Goal: Task Accomplishment & Management: Manage account settings

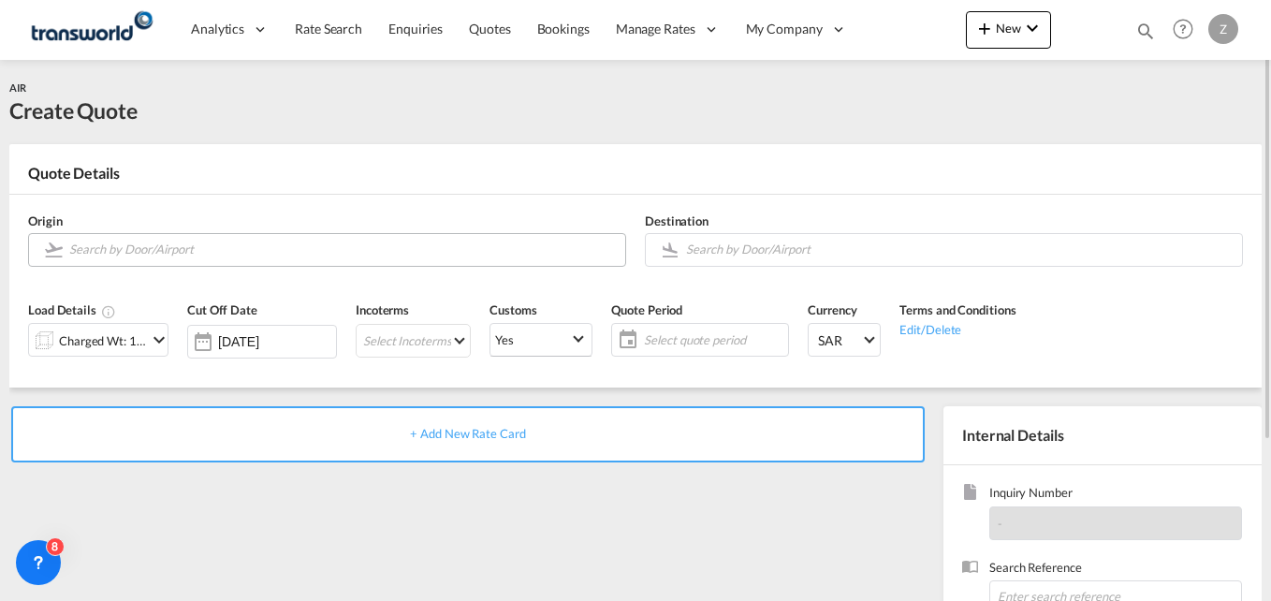
click at [141, 255] on input "Search by Door/Airport" at bounding box center [342, 249] width 546 height 33
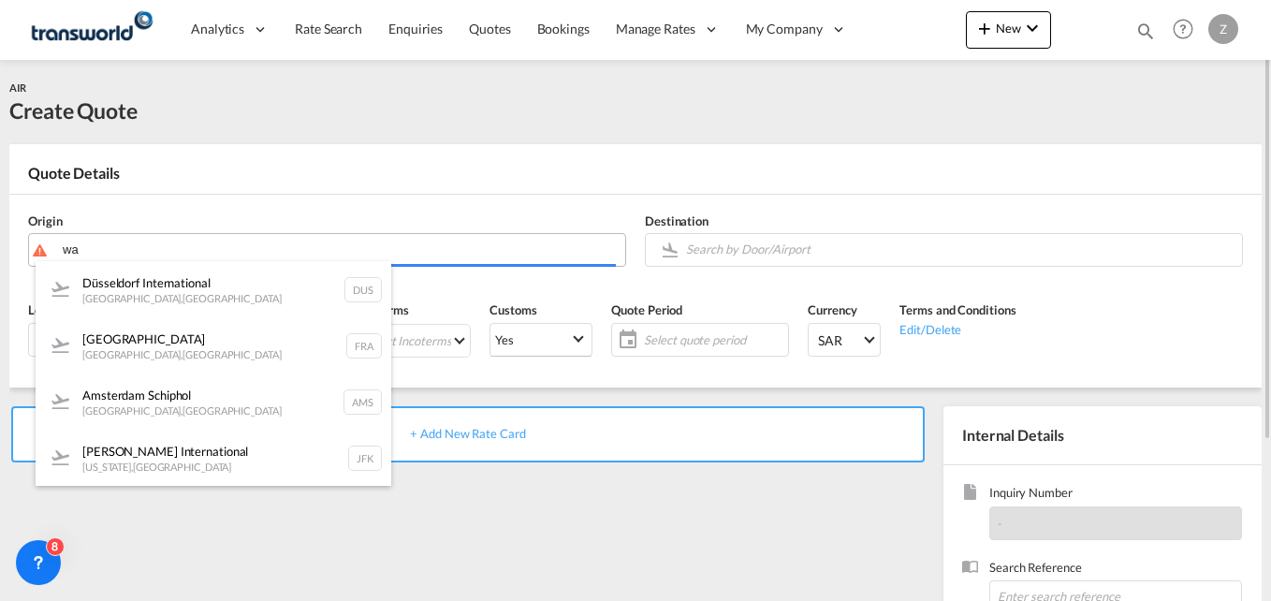
type input "w"
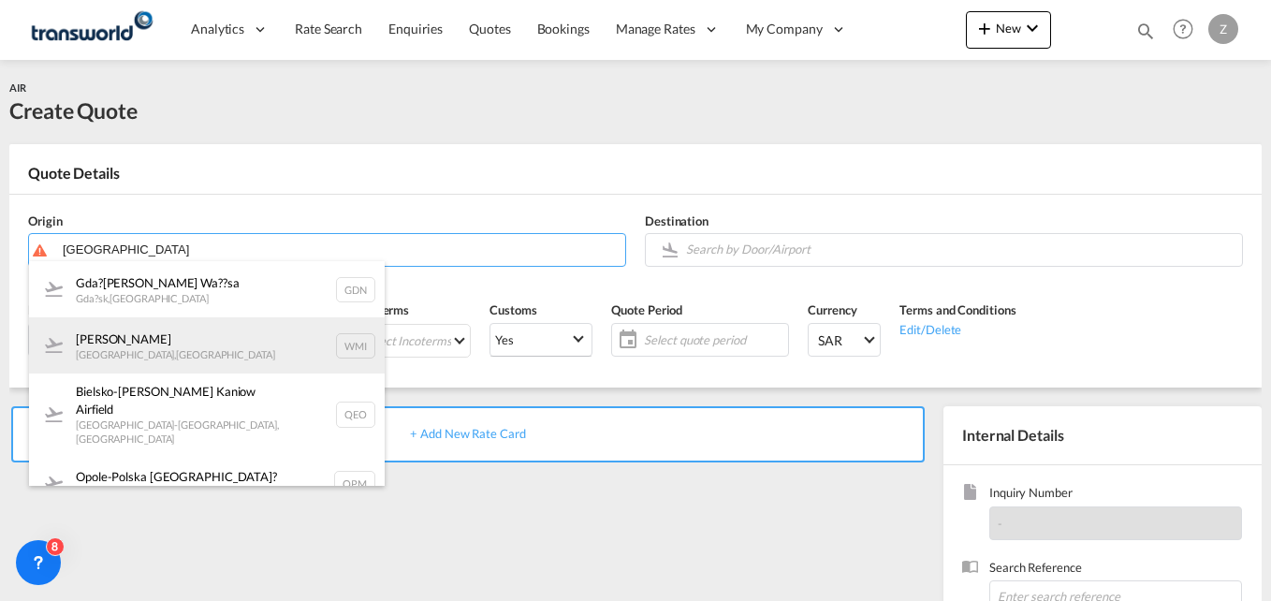
click at [132, 342] on div "[PERSON_NAME] [GEOGRAPHIC_DATA] , [GEOGRAPHIC_DATA] WMI" at bounding box center [207, 345] width 356 height 56
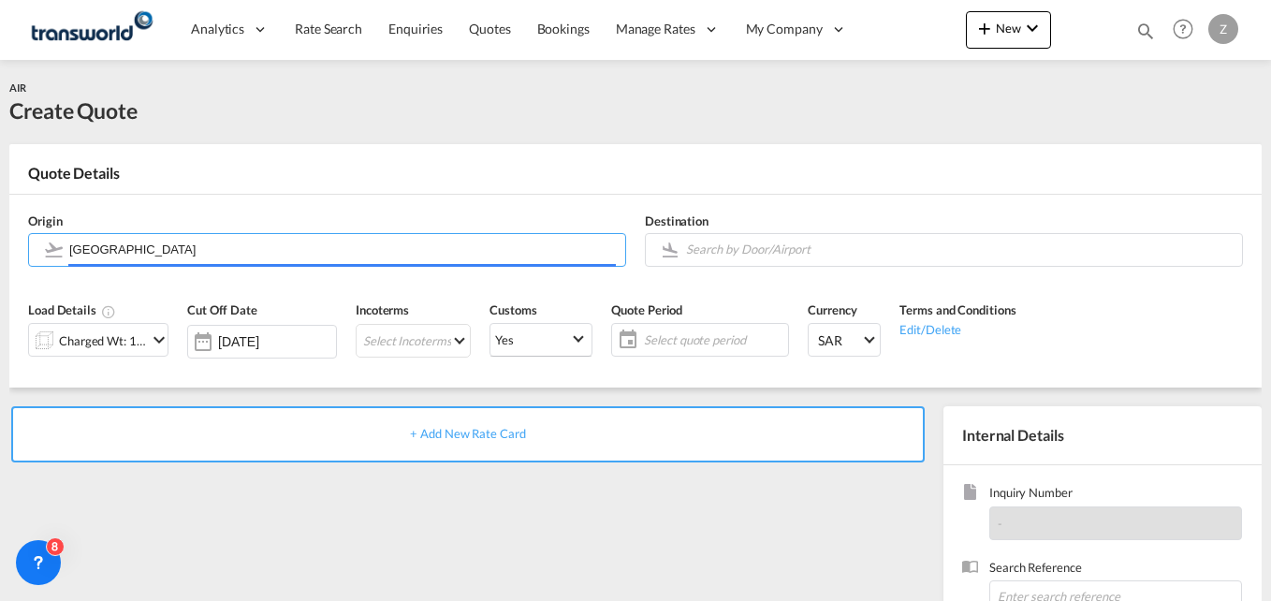
type input "[PERSON_NAME], [GEOGRAPHIC_DATA], WMI"
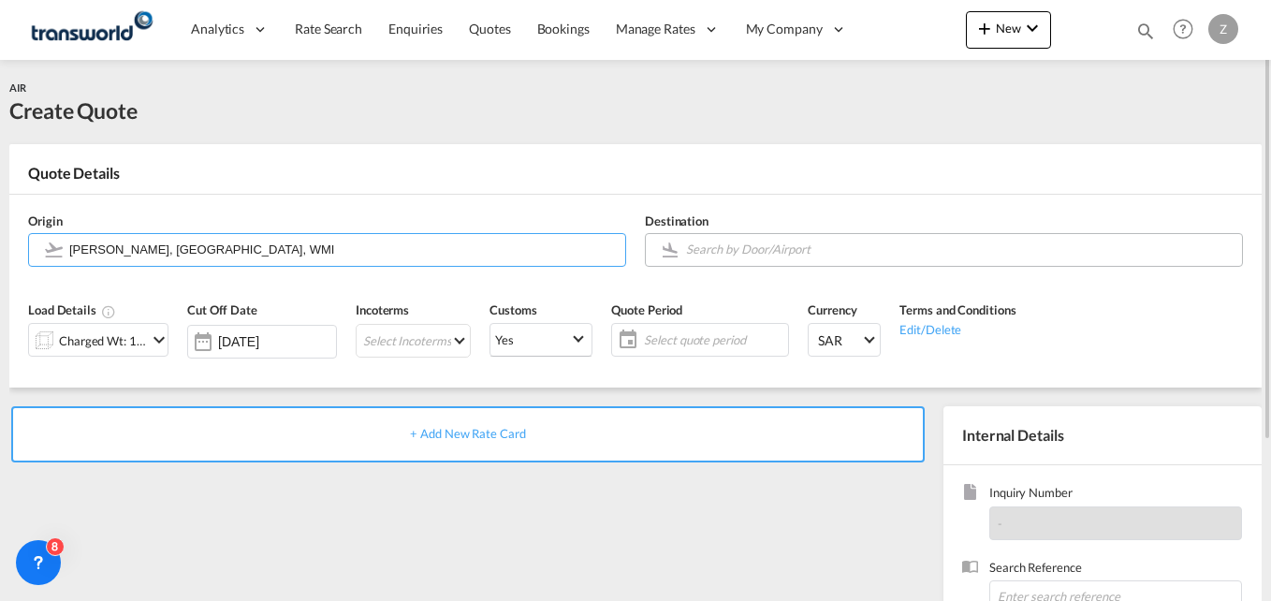
click at [718, 253] on input "Search by Door/Airport" at bounding box center [959, 249] width 546 height 33
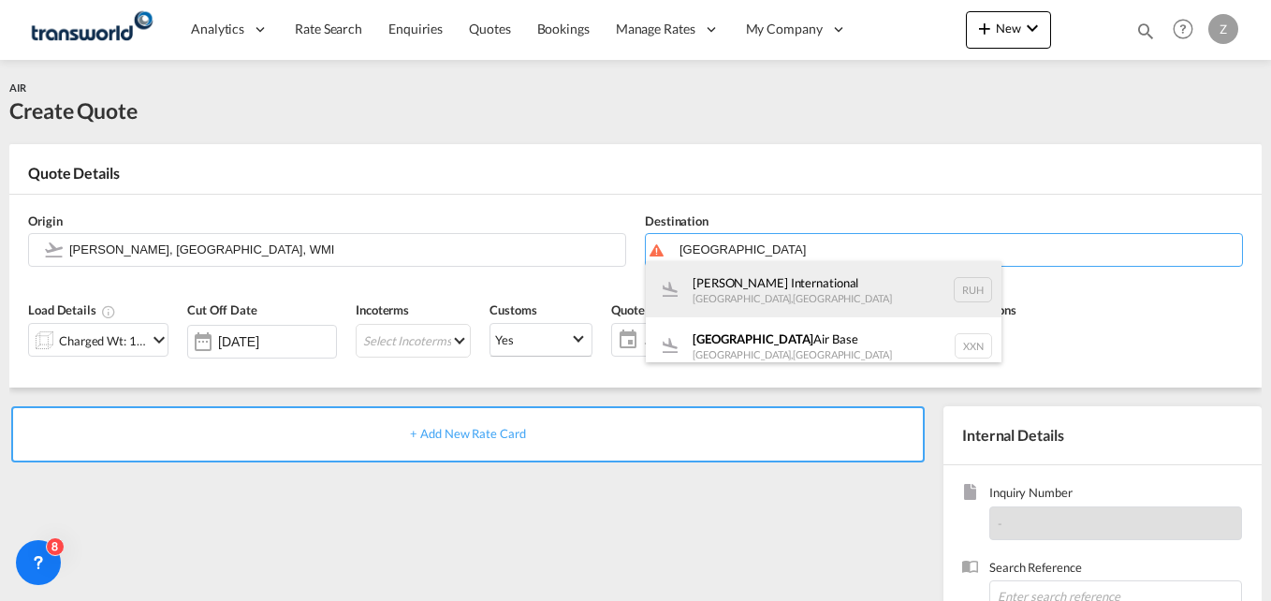
click at [737, 297] on div "[PERSON_NAME] International [GEOGRAPHIC_DATA] , [GEOGRAPHIC_DATA] RUH" at bounding box center [824, 289] width 356 height 56
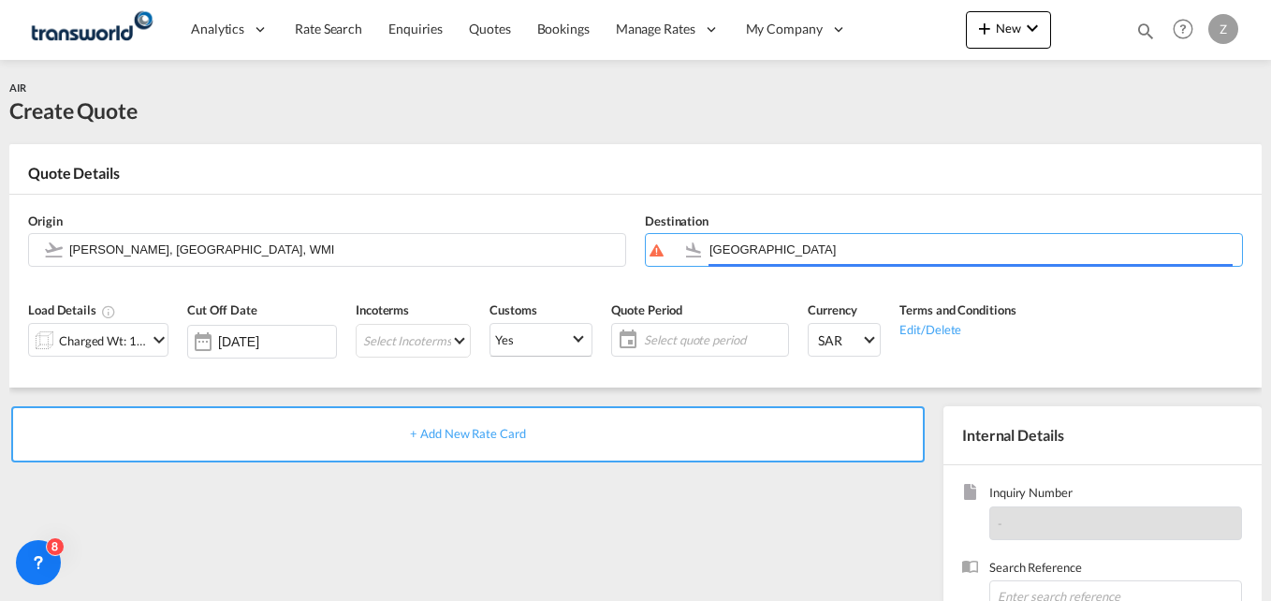
type input "[PERSON_NAME] International, [GEOGRAPHIC_DATA], RUH"
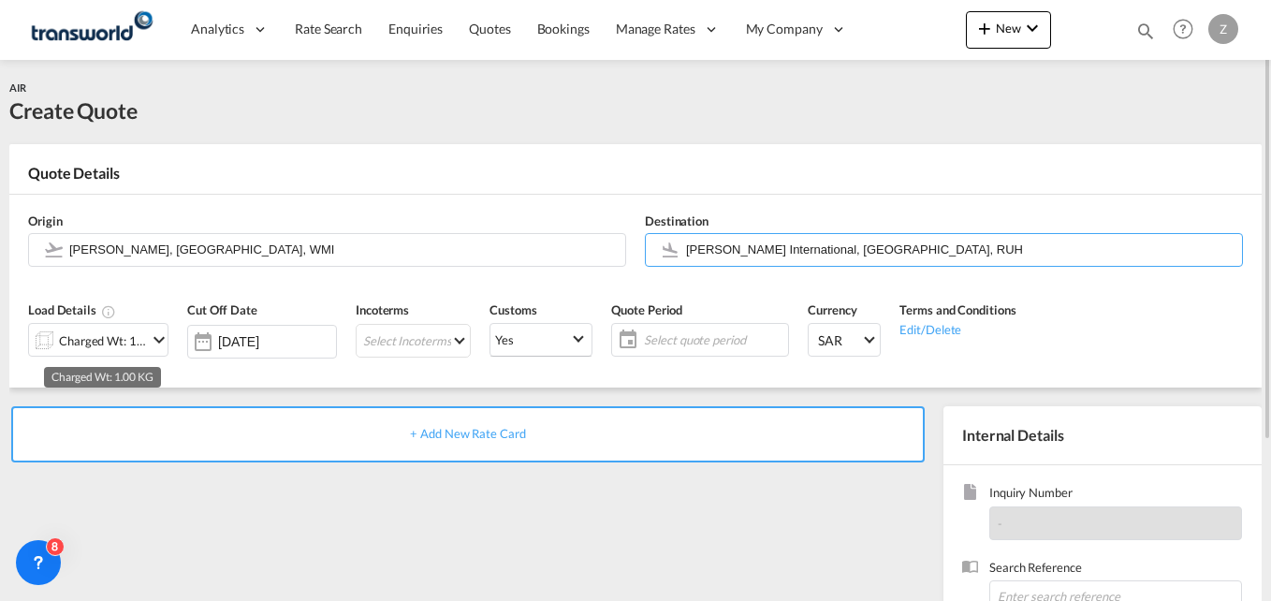
click at [125, 339] on div "Charged Wt: 1.00 KG" at bounding box center [103, 341] width 88 height 26
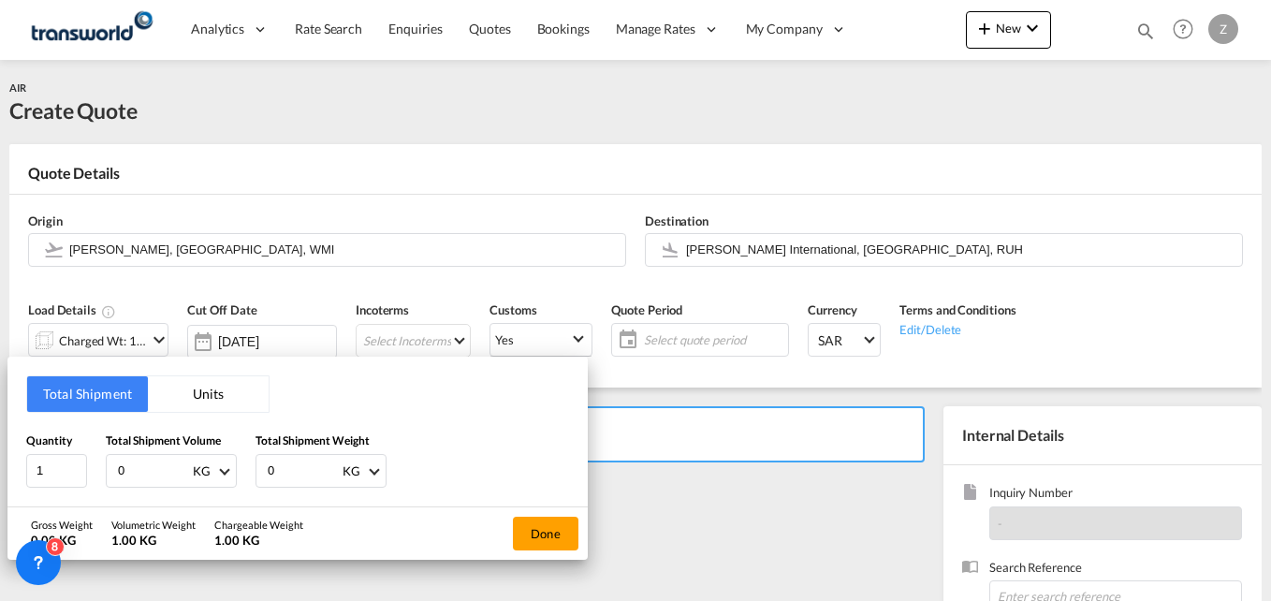
click at [130, 465] on input "0" at bounding box center [153, 471] width 75 height 32
type input "19"
click at [290, 470] on input "0" at bounding box center [303, 471] width 75 height 32
type input "19"
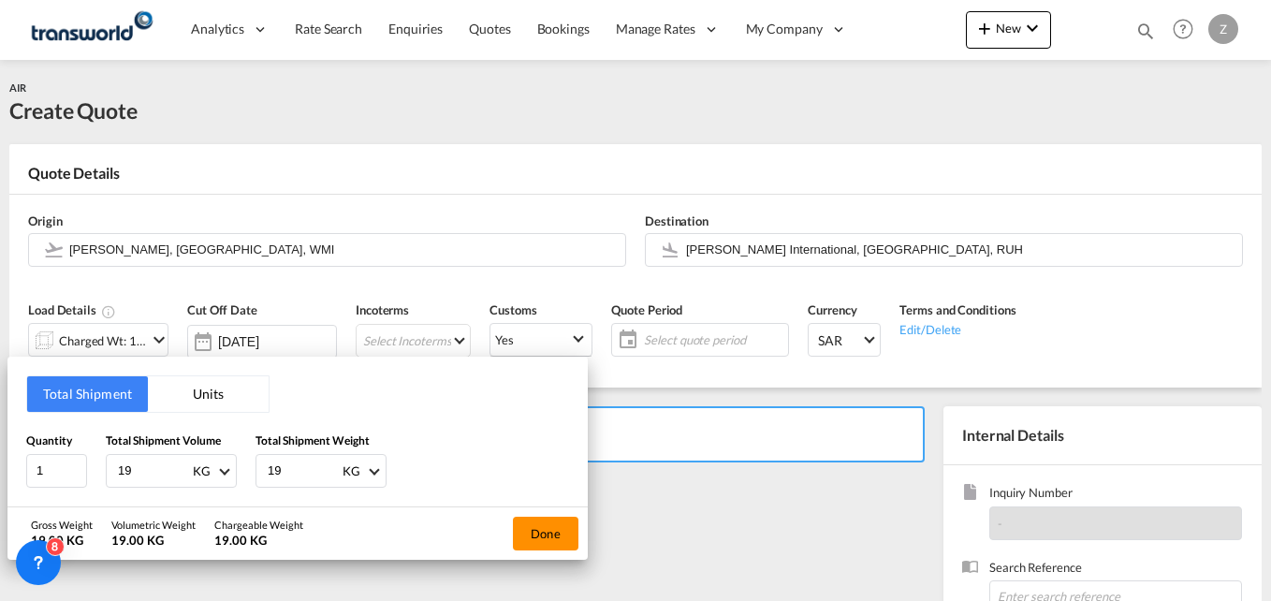
click at [560, 543] on button "Done" at bounding box center [546, 534] width 66 height 34
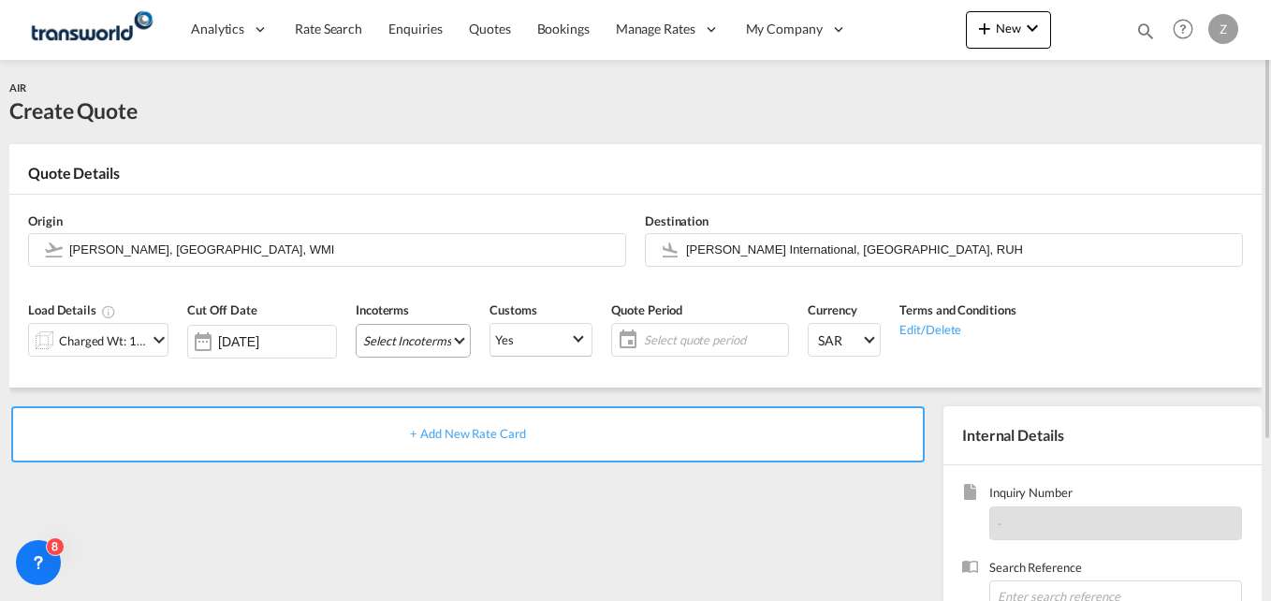
click at [409, 339] on md-select "Select Incoterms CFR - import Cost and Freight CFR - export Cost and Freight DA…" at bounding box center [413, 341] width 115 height 34
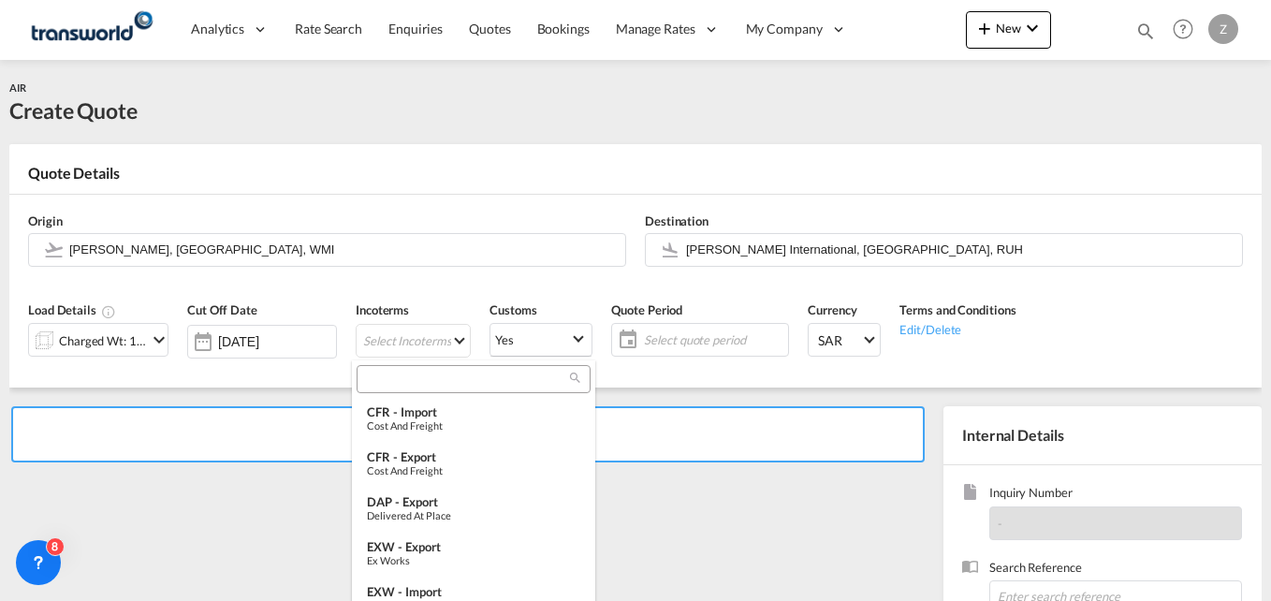
click at [413, 380] on input "search" at bounding box center [466, 379] width 208 height 17
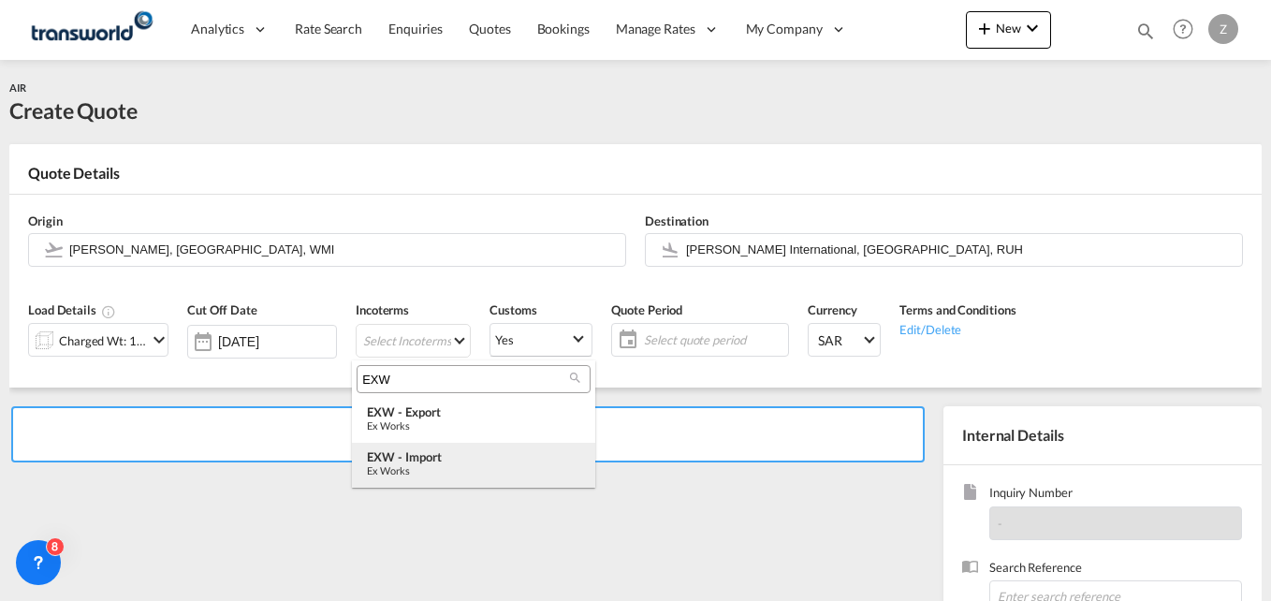
type input "EXW"
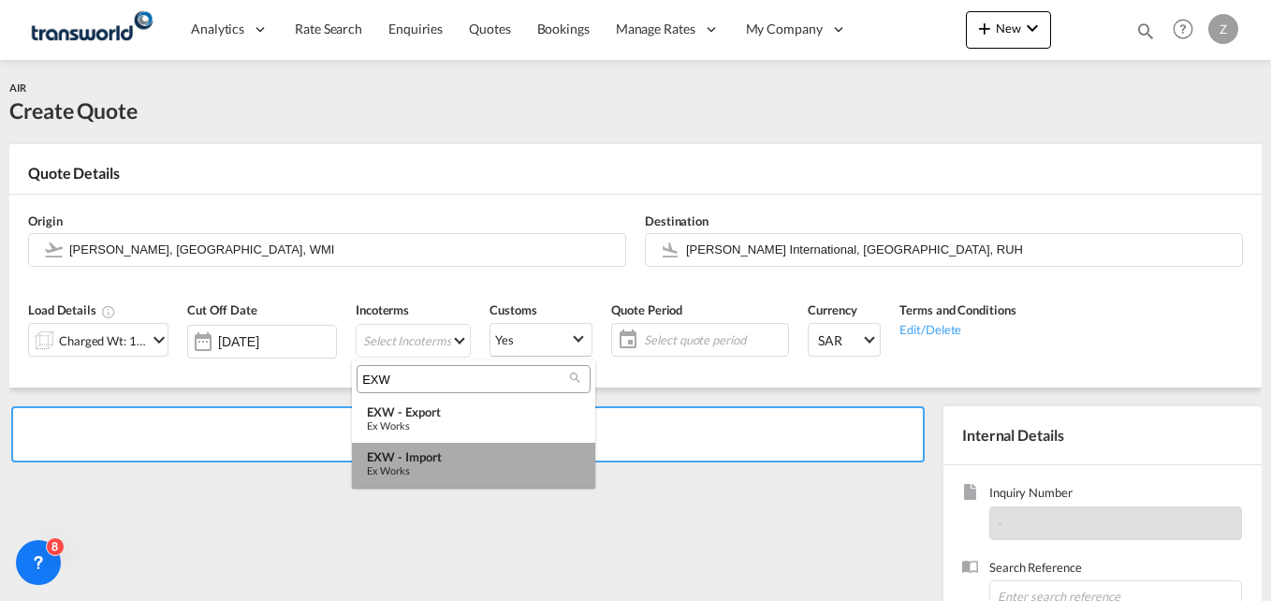
click at [423, 473] on div "Ex Works" at bounding box center [473, 470] width 213 height 12
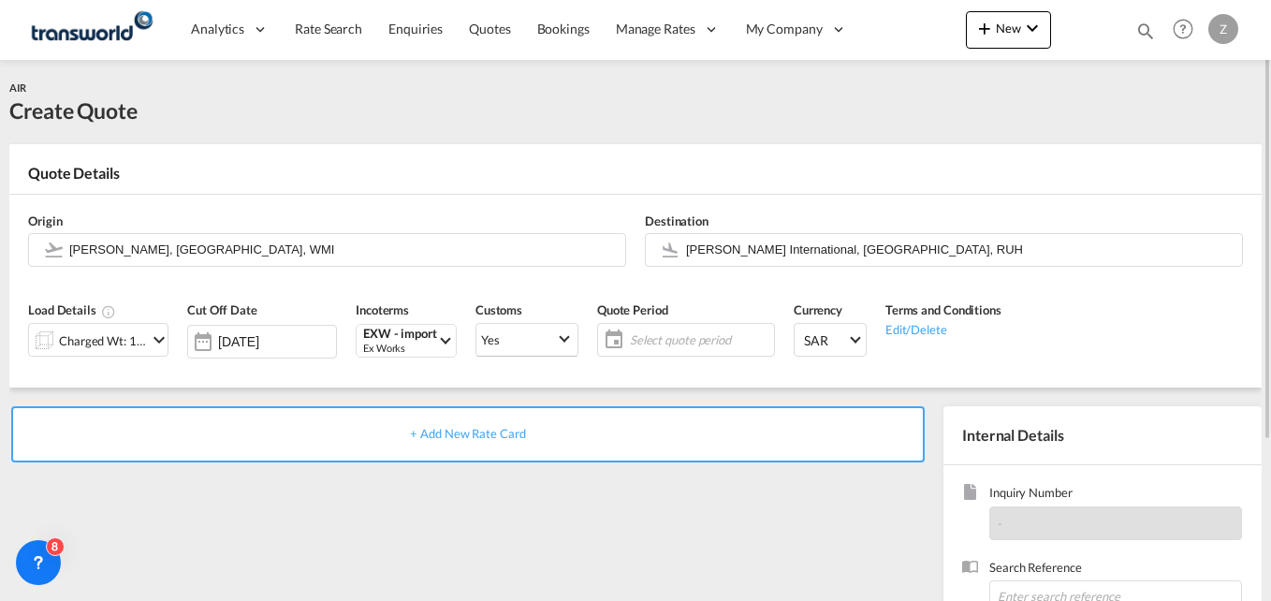
click at [641, 345] on span "Select quote period" at bounding box center [699, 339] width 139 height 17
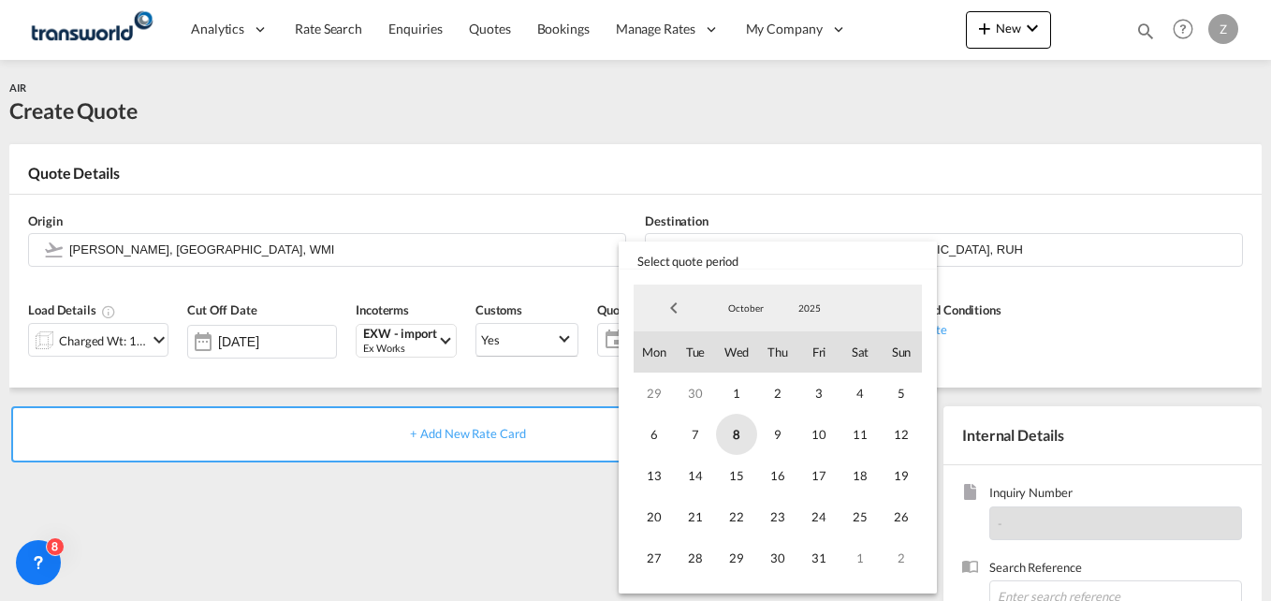
click at [728, 434] on span "8" at bounding box center [736, 434] width 41 height 41
click at [809, 549] on span "31" at bounding box center [818, 557] width 41 height 41
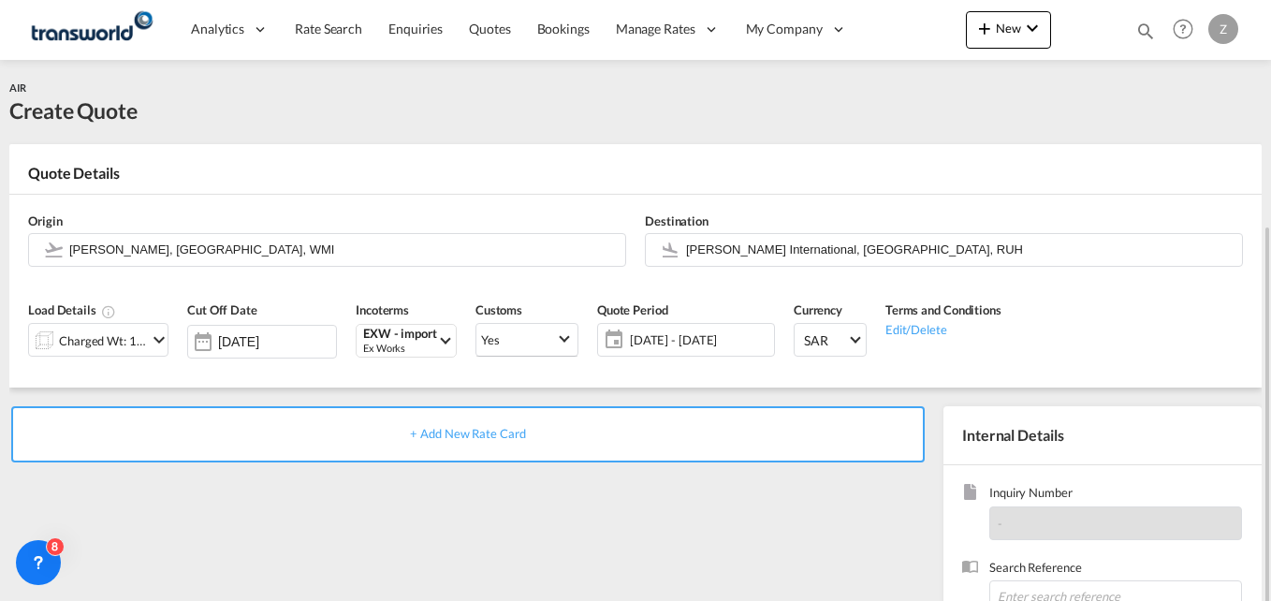
scroll to position [132, 0]
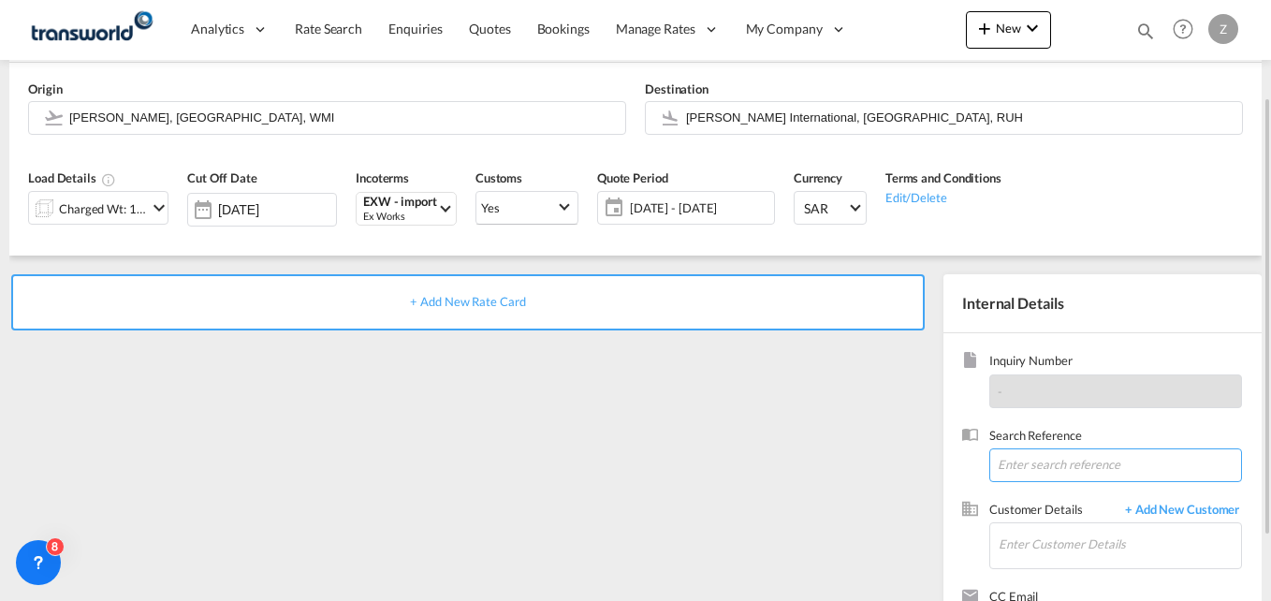
click at [1015, 465] on input at bounding box center [1115, 465] width 253 height 34
paste input "TW0810846"
type input "TW0810846"
click at [1046, 542] on input "Enter Customer Details" at bounding box center [1119, 544] width 242 height 42
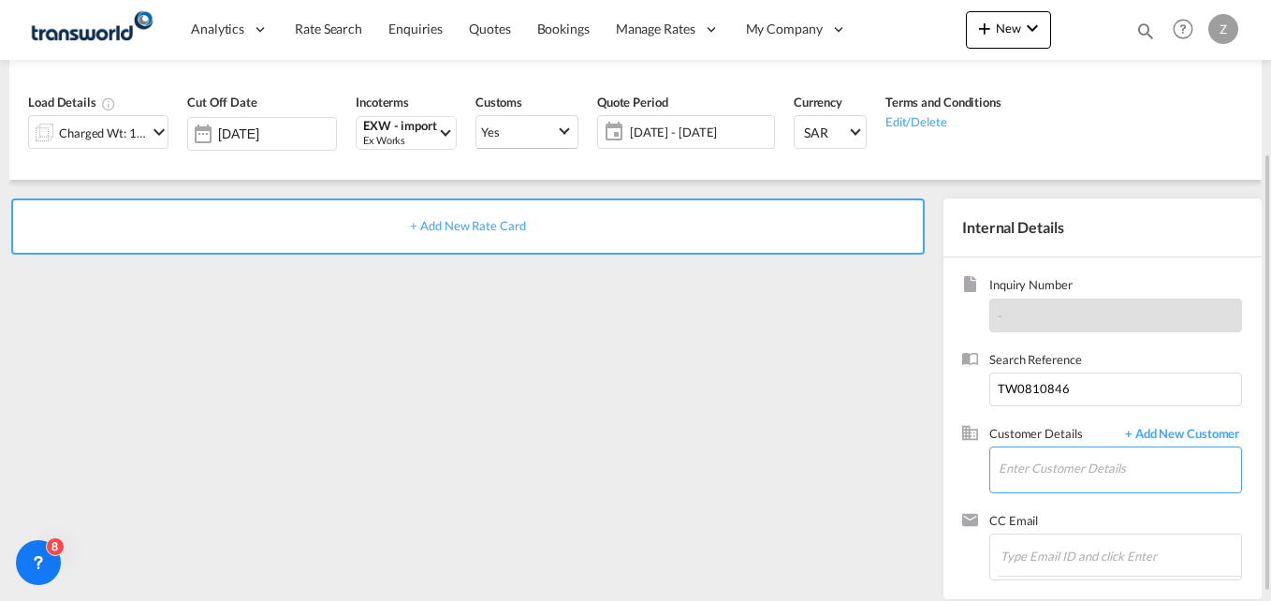
scroll to position [209, 0]
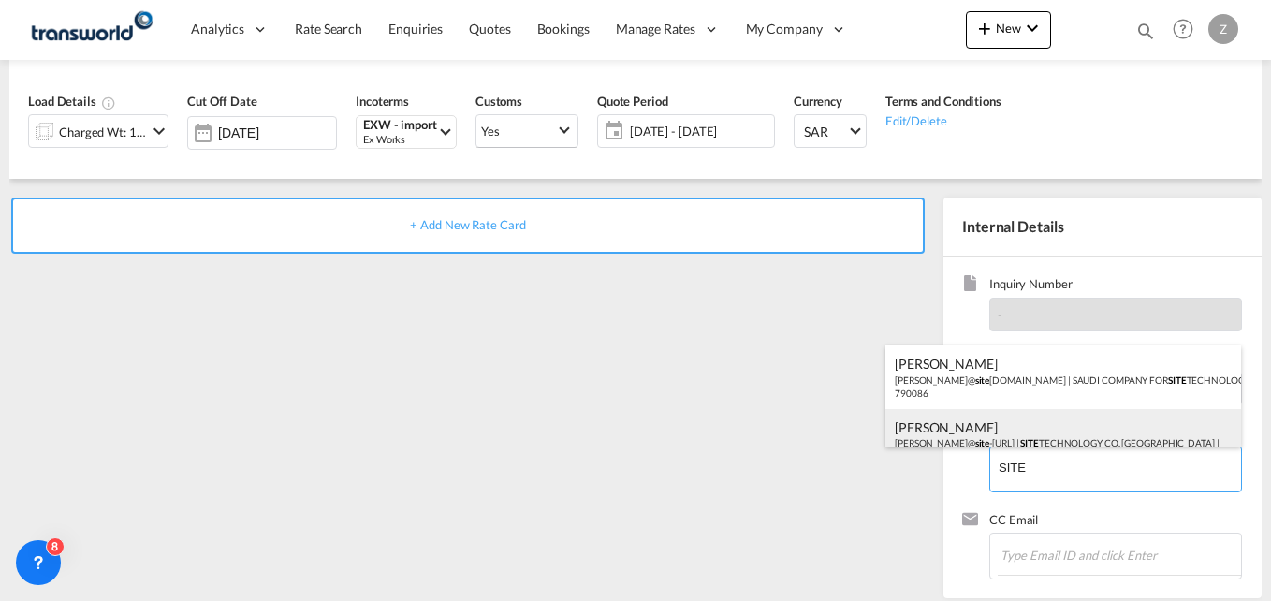
click at [1012, 429] on div "[PERSON_NAME]@ site -[URL] | SITE TECHNOLOGY CO. [GEOGRAPHIC_DATA] | 1798848" at bounding box center [1063, 441] width 356 height 64
type input "SITE TECHNOLOGY CO. [GEOGRAPHIC_DATA], [PERSON_NAME], [PERSON_NAME][EMAIL_ADDRE…"
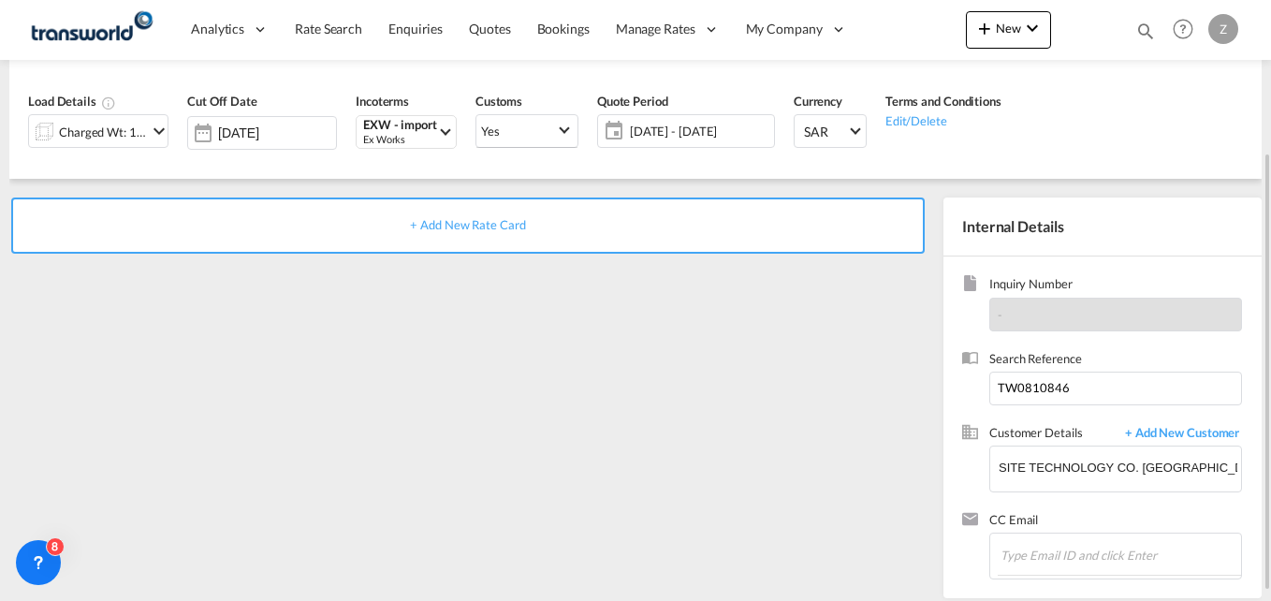
click at [438, 225] on span "+ Add New Rate Card" at bounding box center [467, 224] width 115 height 15
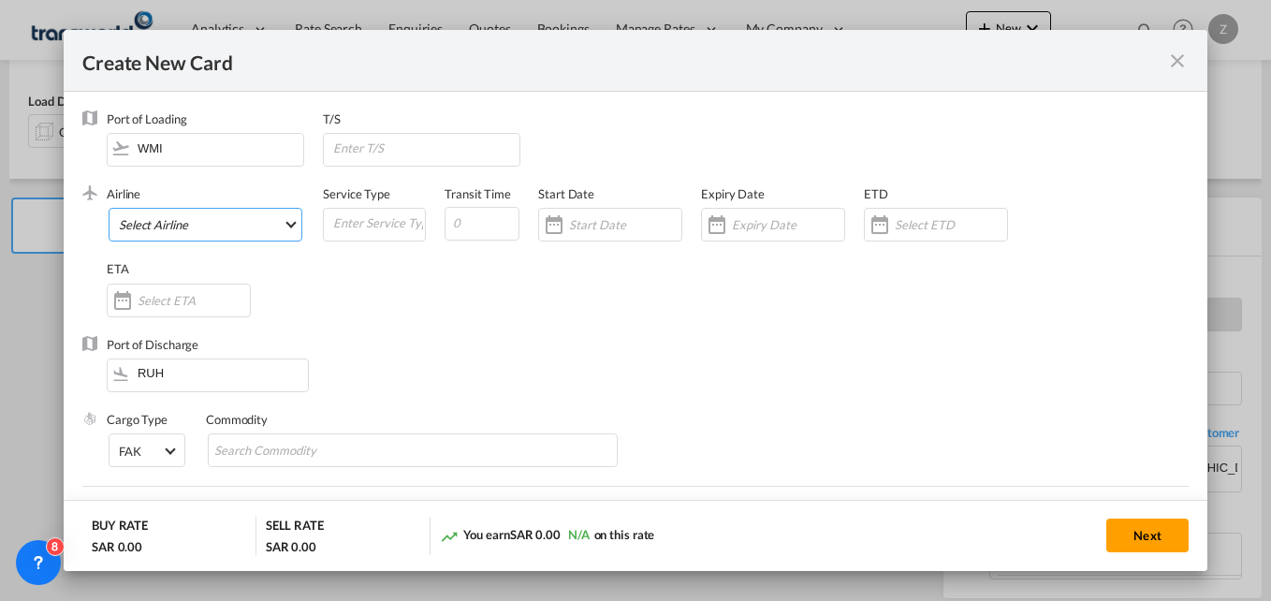
click at [174, 229] on md-select "Select Airline AIR EXPRESS S.A. (1166- / -) CMA CGM Air Cargo (1140-2C / -) DDW…" at bounding box center [206, 225] width 194 height 34
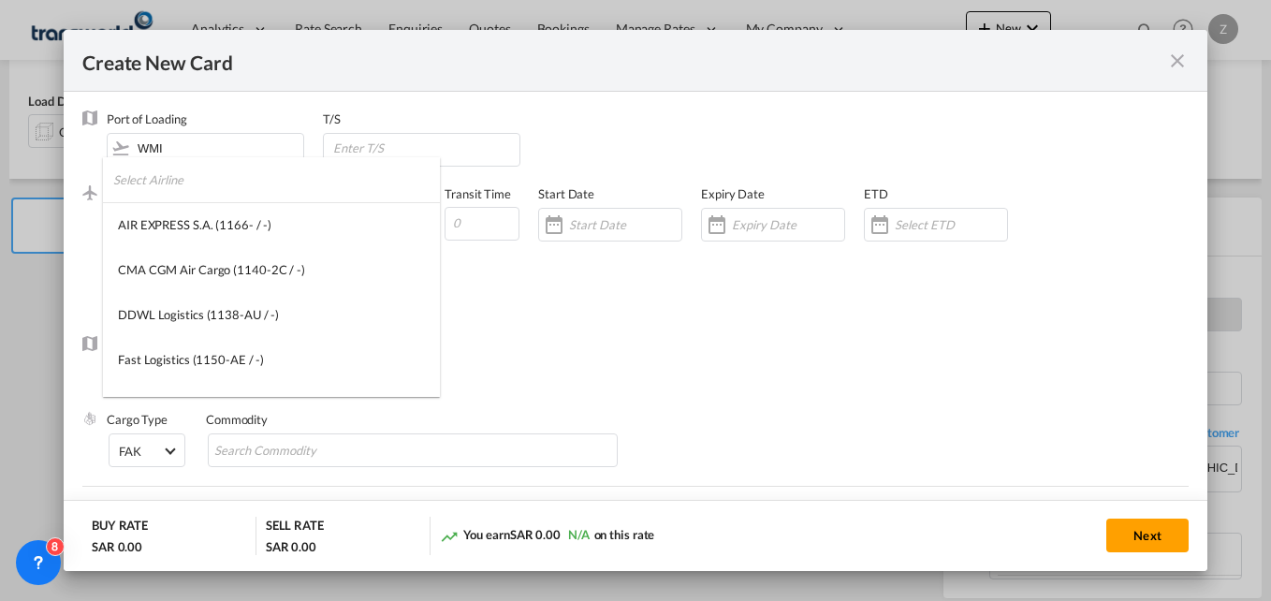
click at [182, 184] on input "search" at bounding box center [276, 179] width 327 height 45
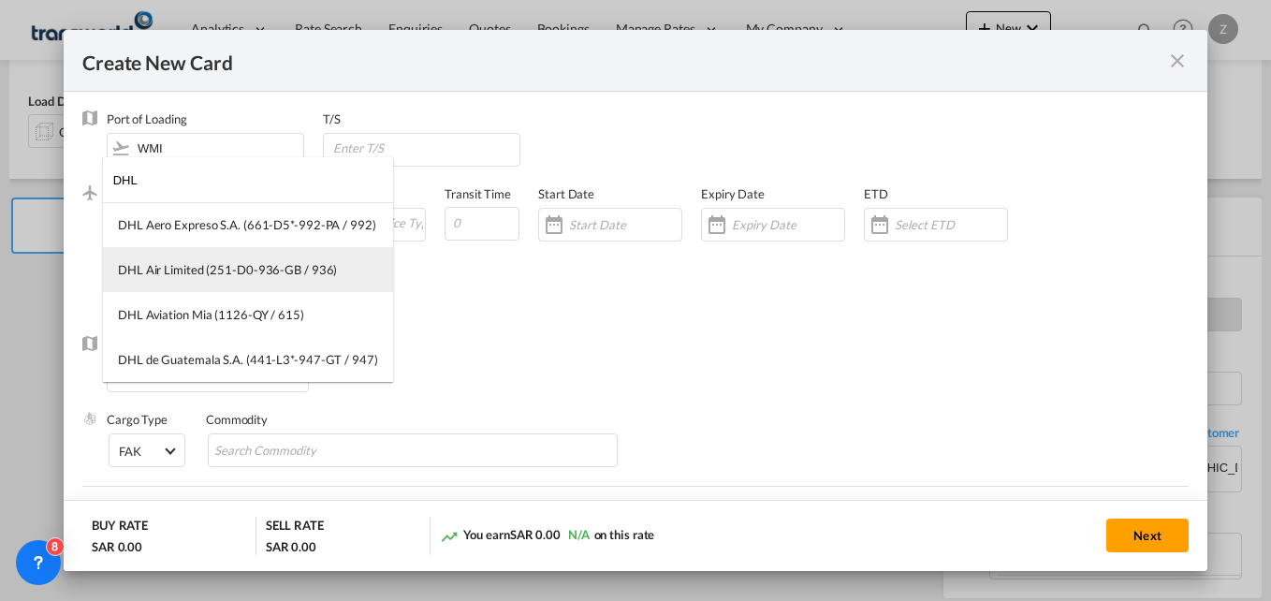
type input "DHL"
click at [200, 269] on div "DHL Air Limited (251-D0-936-GB / 936)" at bounding box center [227, 269] width 219 height 17
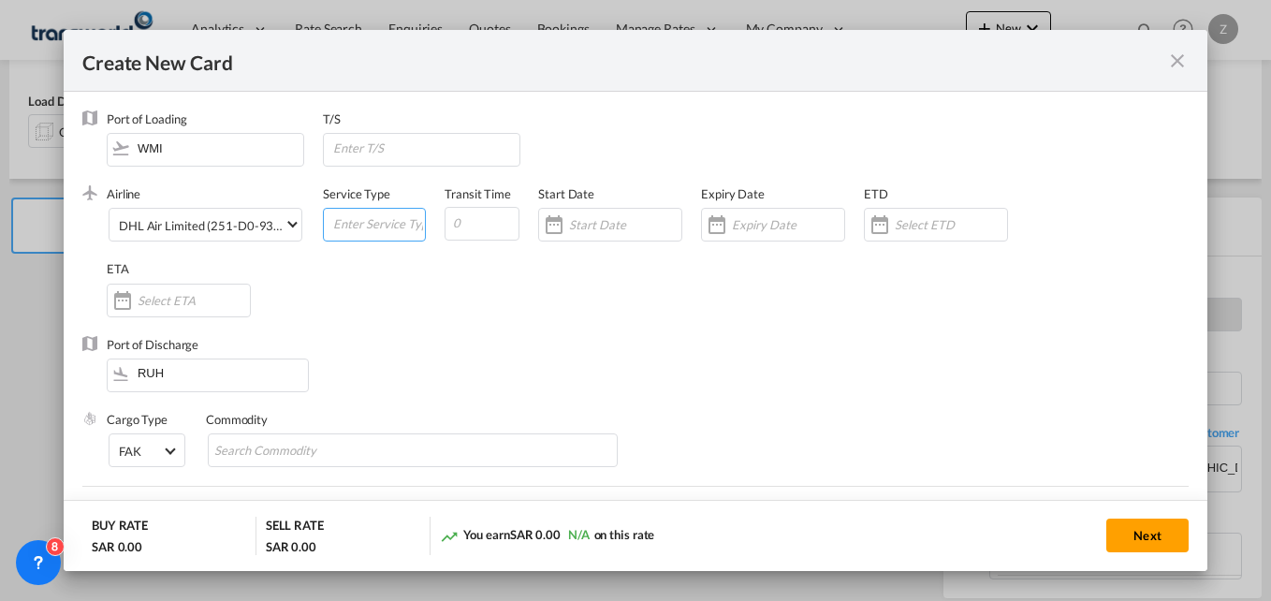
click at [399, 221] on input "Create New Card ..." at bounding box center [378, 223] width 94 height 28
type input "AIR"
click at [477, 222] on input "Create New Card ..." at bounding box center [481, 224] width 75 height 34
type input "5"
click at [593, 227] on input "Create New Card ..." at bounding box center [625, 224] width 112 height 15
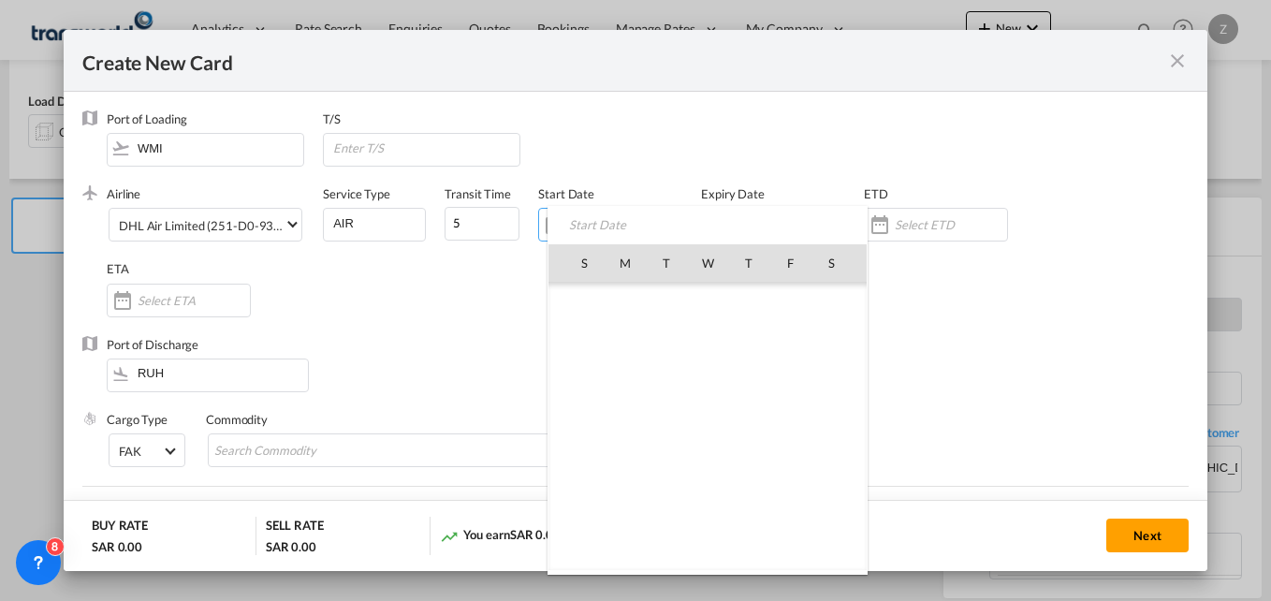
scroll to position [433714, 0]
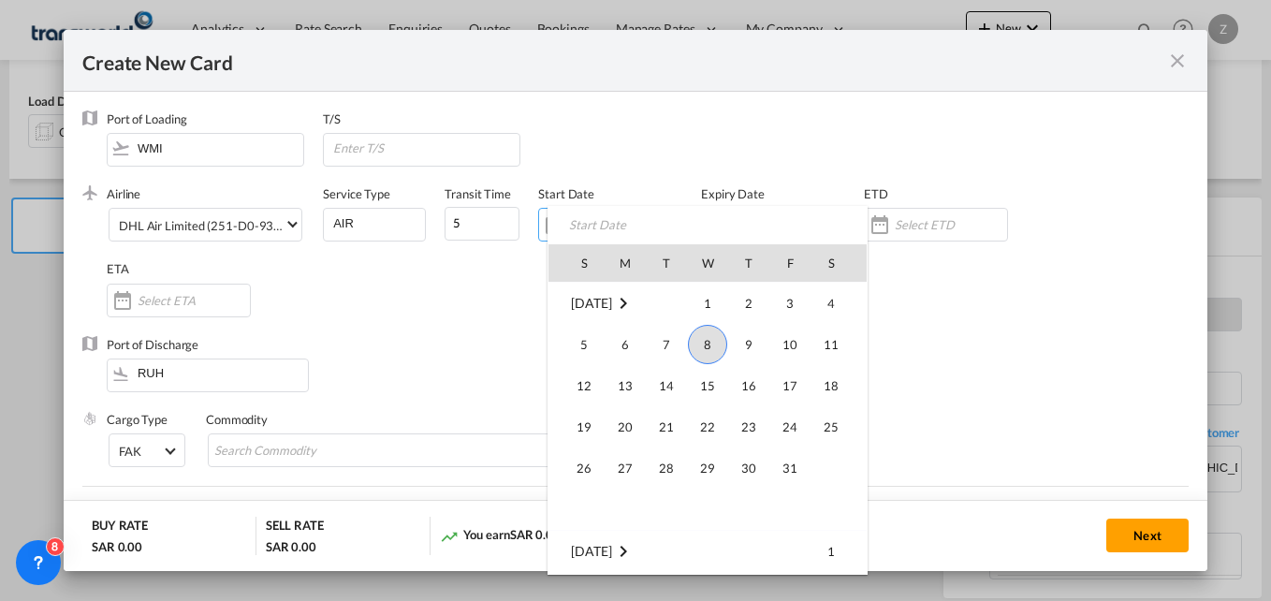
click at [720, 355] on span "8" at bounding box center [707, 344] width 39 height 39
type input "[DATE]"
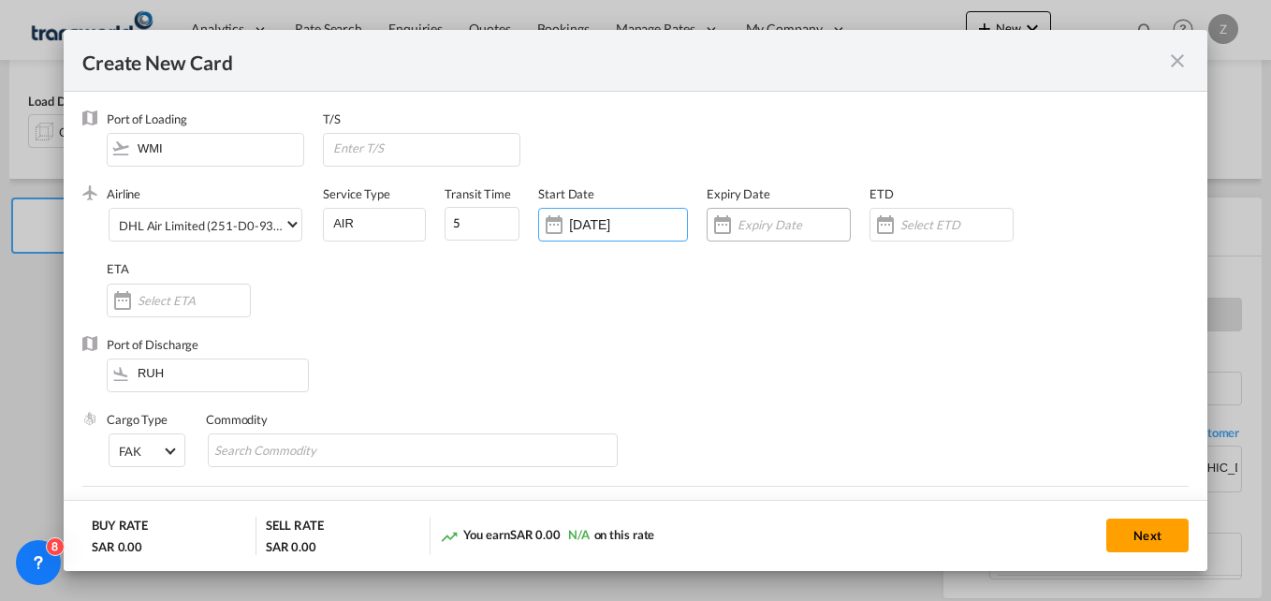
click at [766, 227] on input "Create New Card ..." at bounding box center [793, 224] width 112 height 15
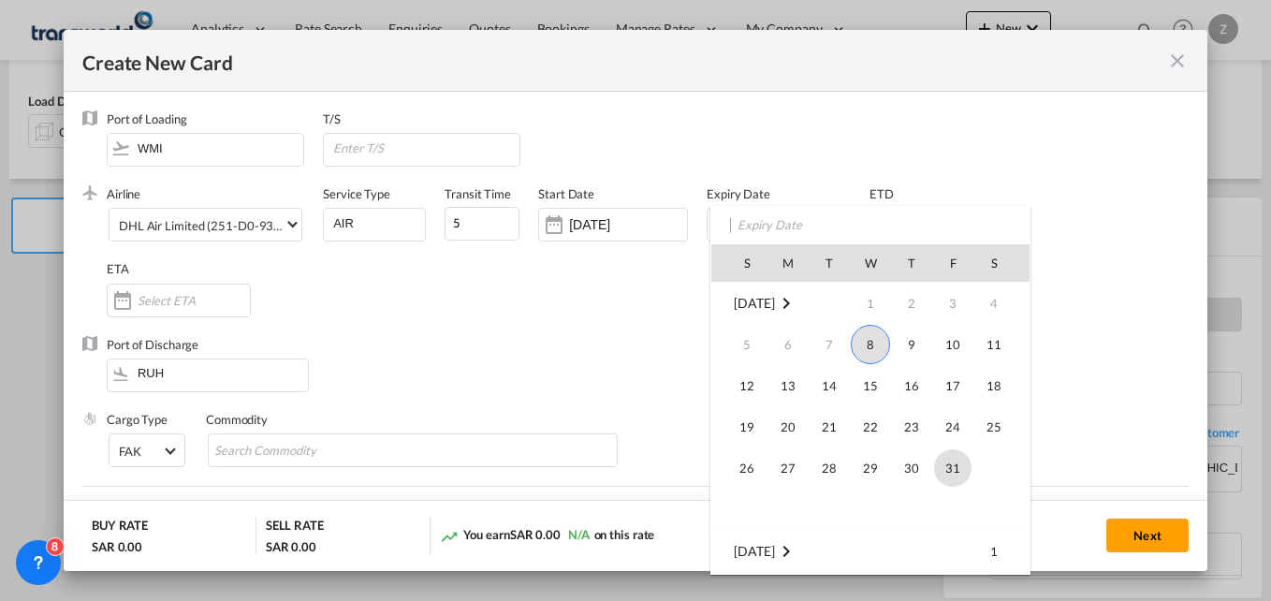
click at [947, 473] on span "31" at bounding box center [952, 467] width 37 height 37
type input "[DATE]"
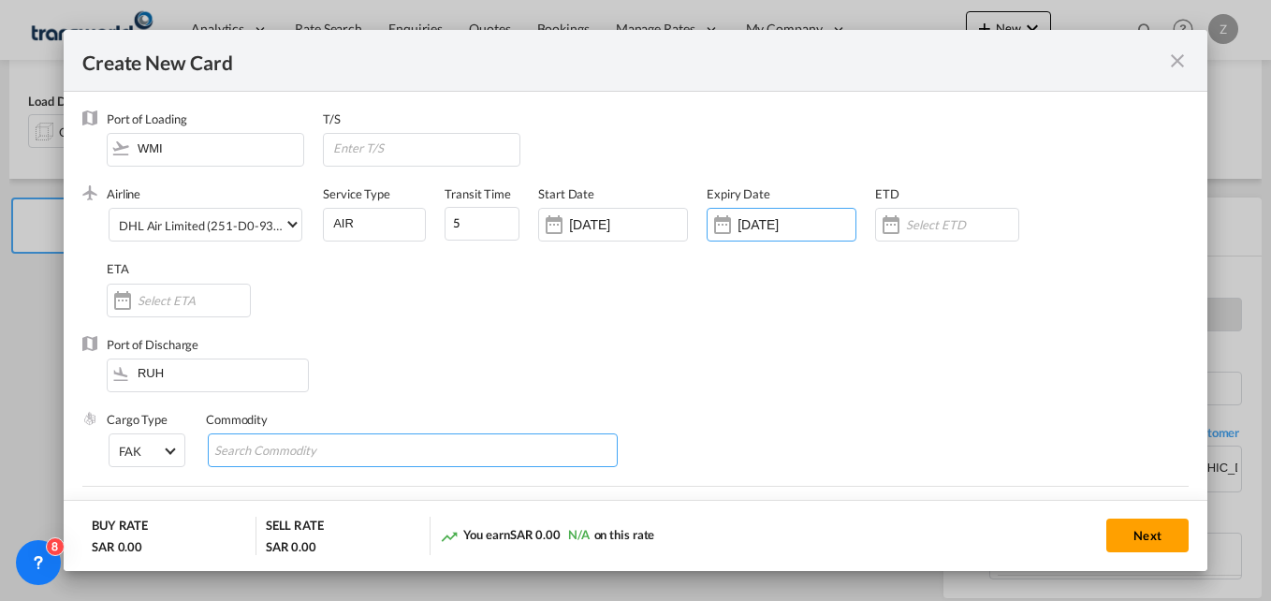
click at [256, 451] on input "Search Commodity" at bounding box center [299, 451] width 171 height 30
type input "GC"
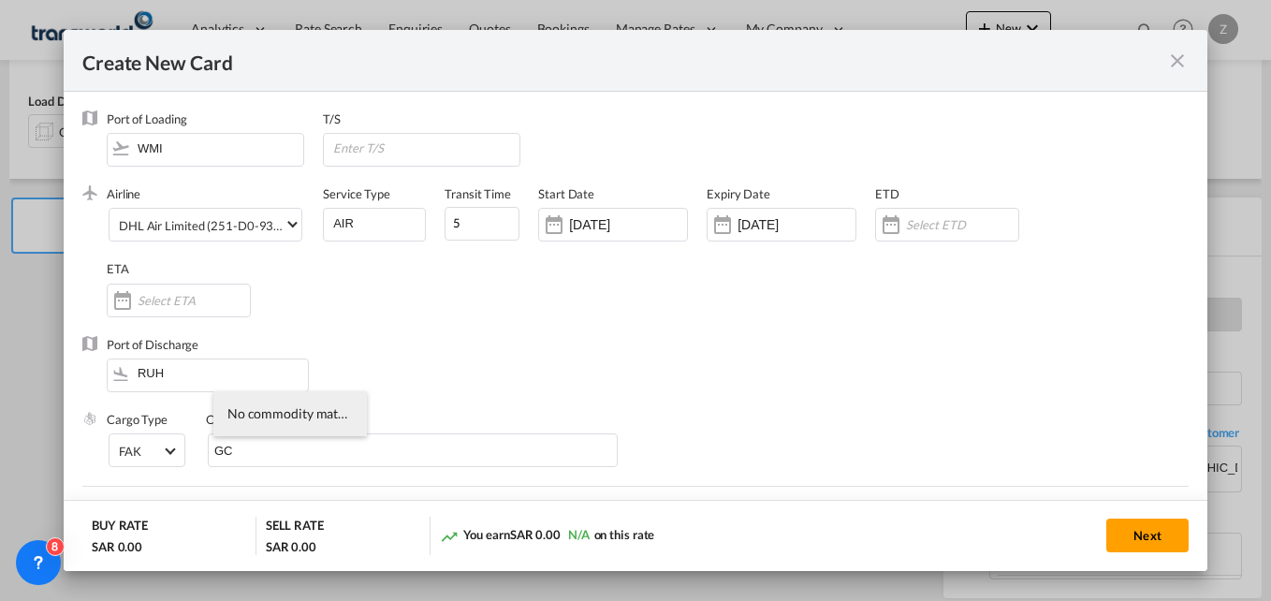
click at [616, 301] on div "Airline DHL Air Limited (251-D0-936-GB / 936) (- / -) Service Type AIR Transit …" at bounding box center [648, 260] width 1082 height 150
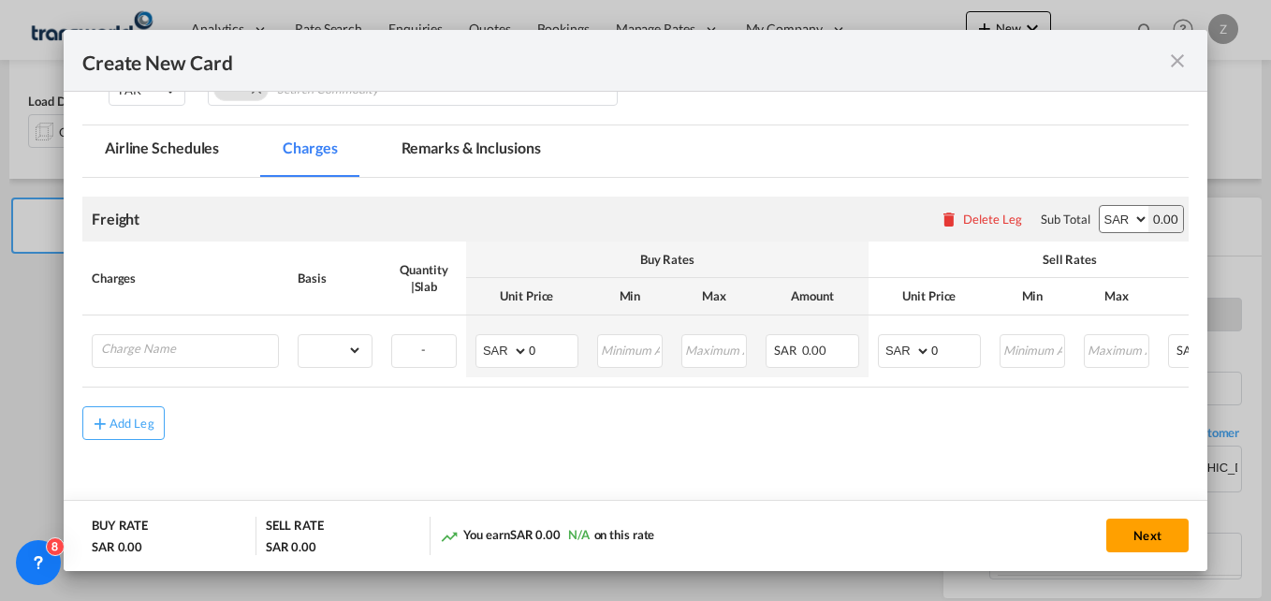
scroll to position [362, 0]
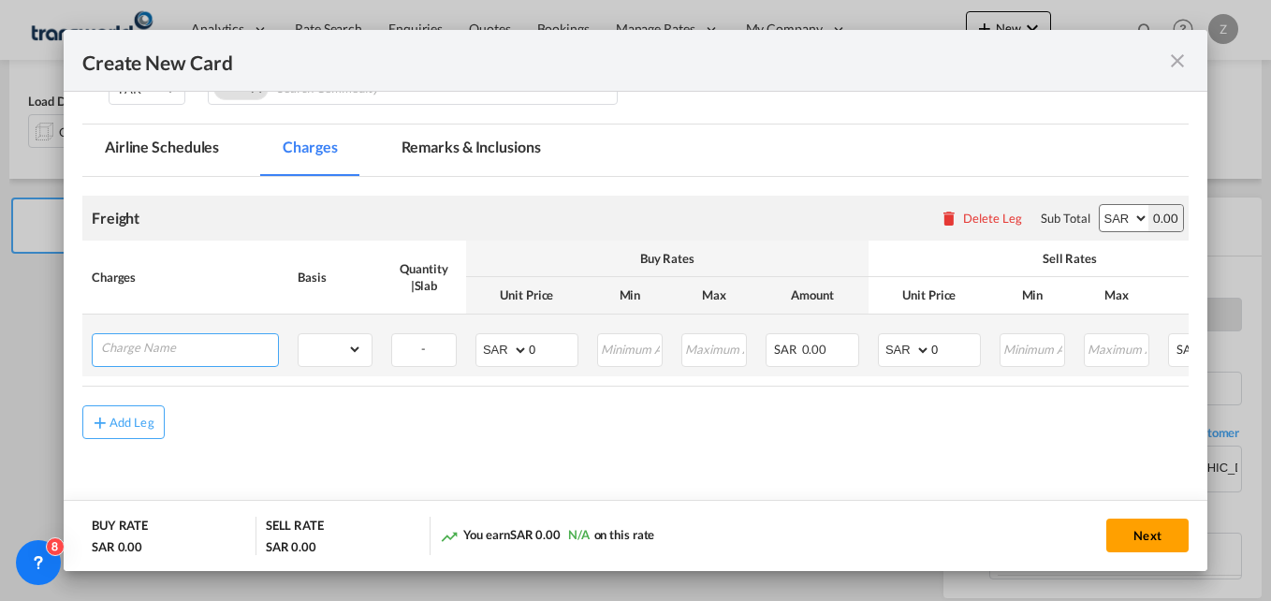
click at [153, 353] on input "Charge Name" at bounding box center [189, 348] width 177 height 28
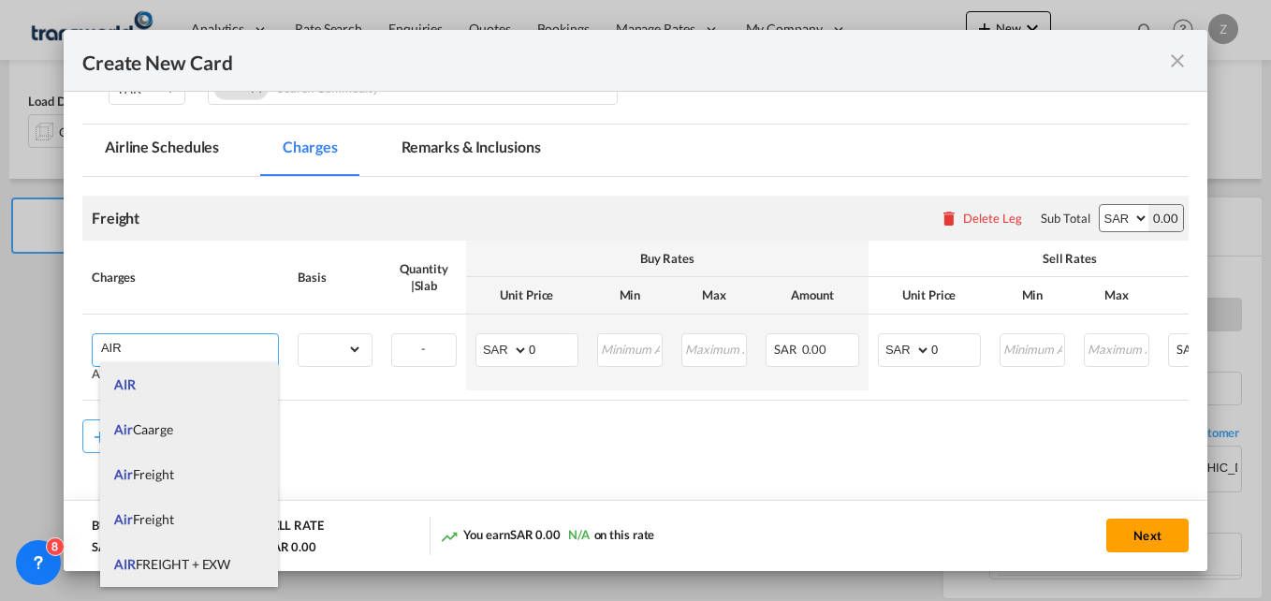
click at [176, 552] on li "AIR FREIGHT + EXW" at bounding box center [189, 564] width 178 height 45
type input "AIR FREIGHT + EXW"
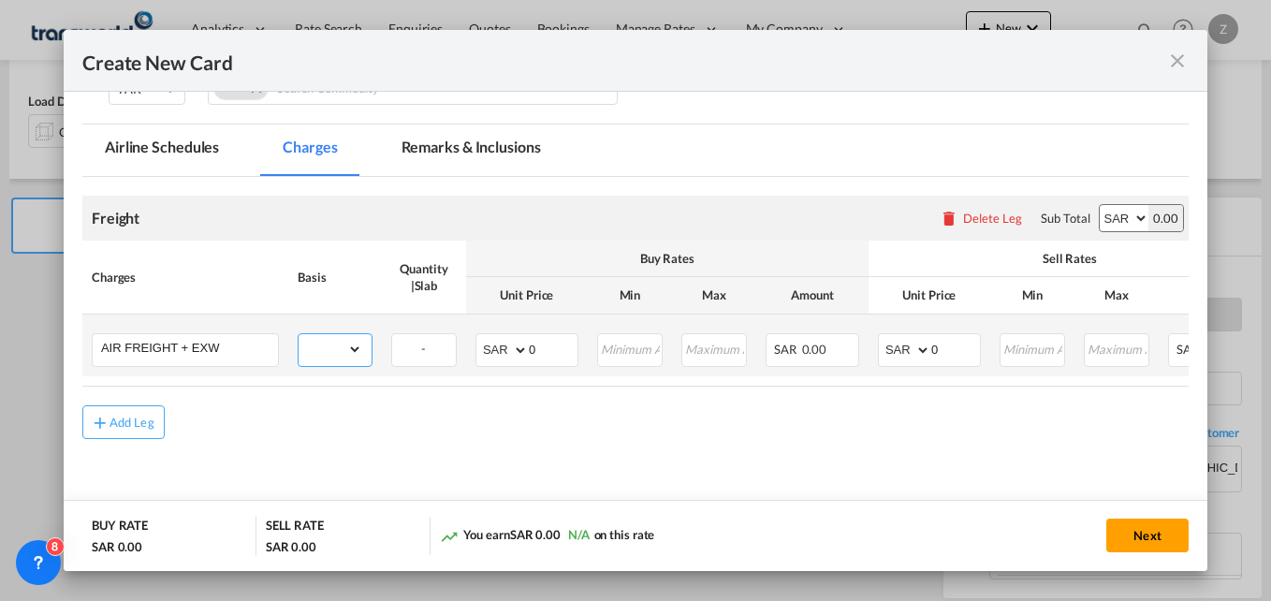
click at [329, 358] on select "gross_weight volumetric_weight per_shipment per_bl per_km % on air freight per_…" at bounding box center [331, 349] width 64 height 30
select select "per_shipment"
click at [299, 334] on select "gross_weight volumetric_weight per_shipment per_bl per_km % on air freight per_…" at bounding box center [331, 349] width 64 height 30
click at [541, 362] on md-input-container "AED AFN ALL AMD ANG AOA ARS AUD AWG AZN BAM BBD BDT BGN BHD BIF BMD BND BOB BRL…" at bounding box center [526, 350] width 103 height 34
click at [550, 342] on input "0" at bounding box center [553, 348] width 49 height 28
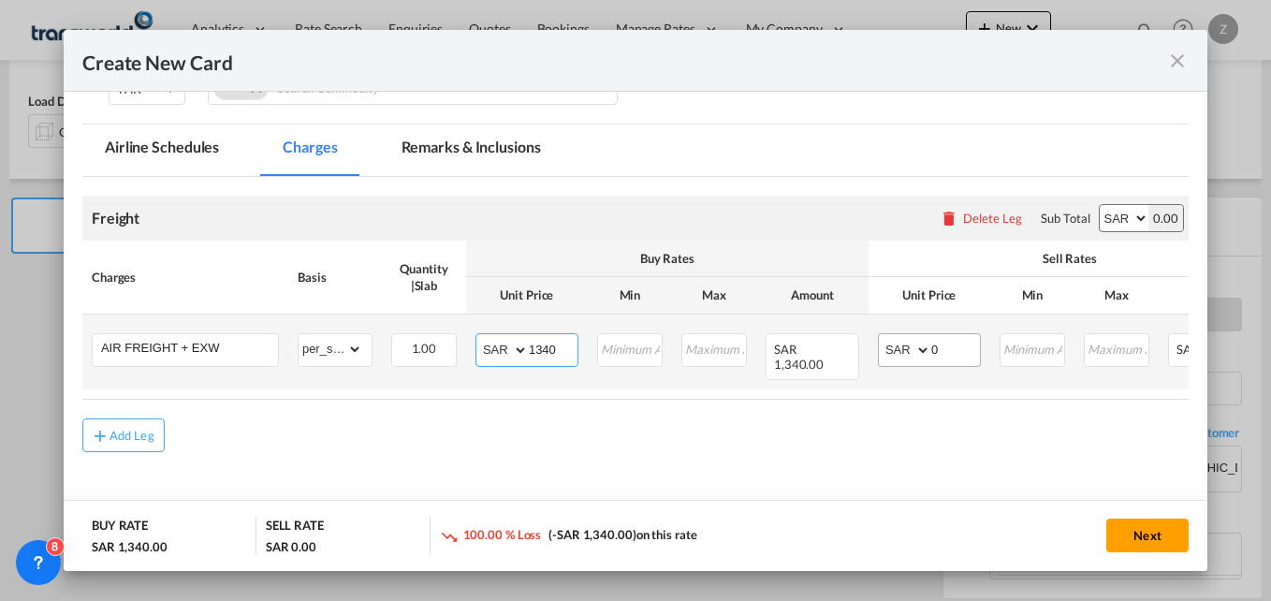
type input "1340"
click at [942, 345] on input "0" at bounding box center [955, 348] width 49 height 28
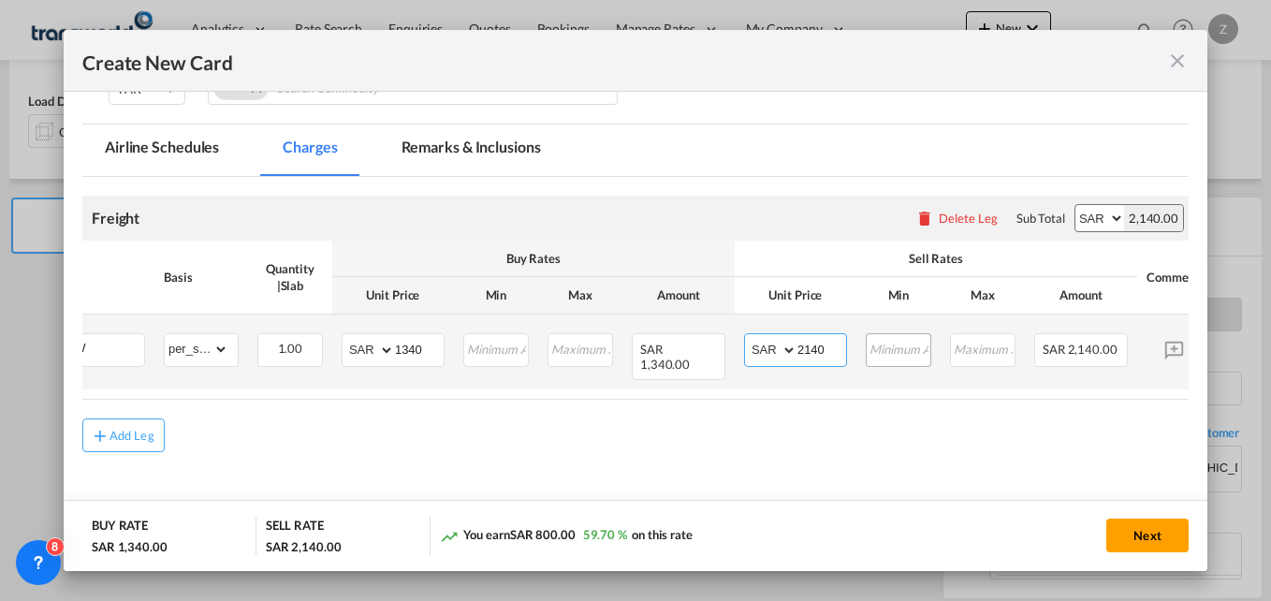
scroll to position [0, 229]
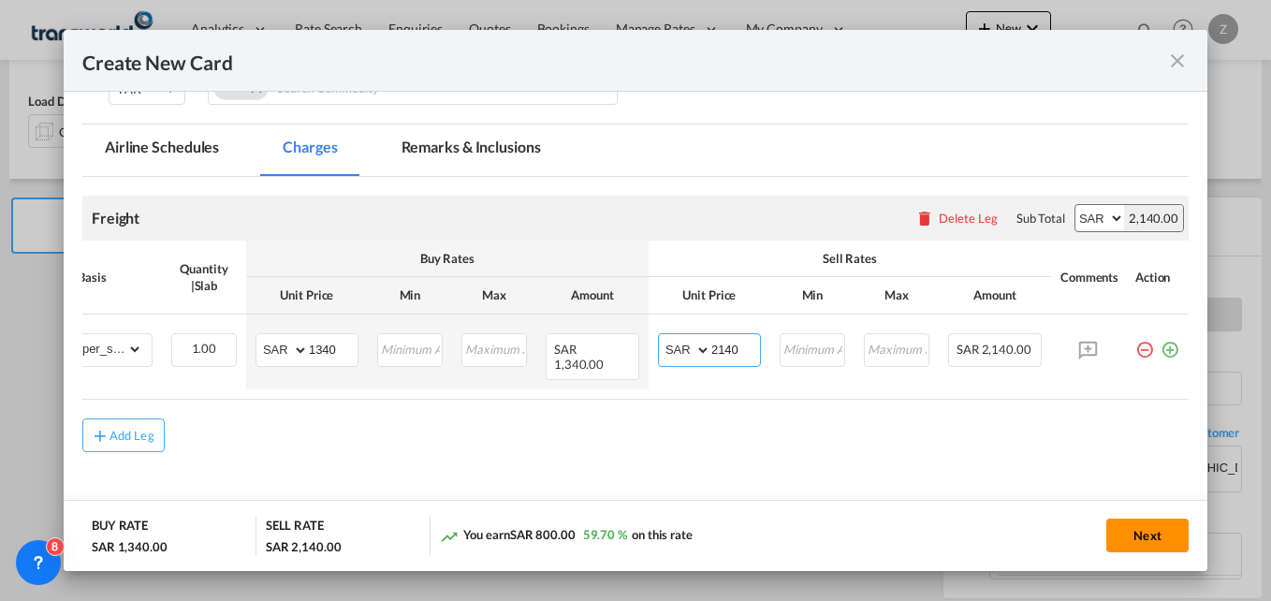
type input "2140"
click at [1147, 544] on button "Next" at bounding box center [1147, 535] width 82 height 34
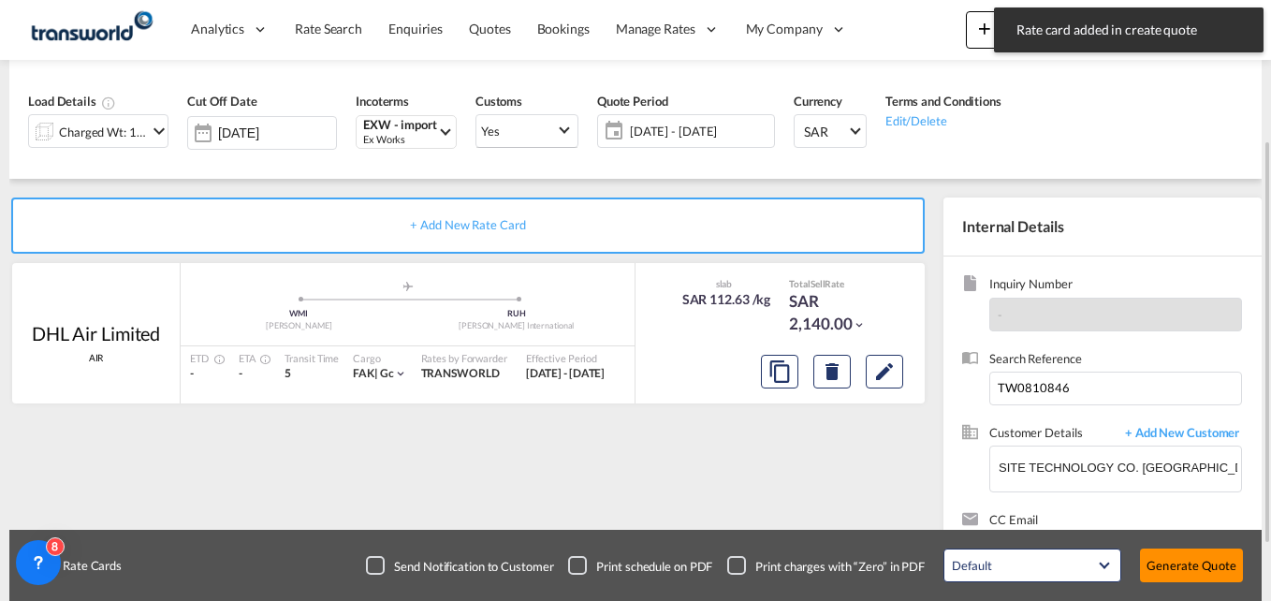
click at [1173, 558] on button "Generate Quote" at bounding box center [1191, 565] width 103 height 34
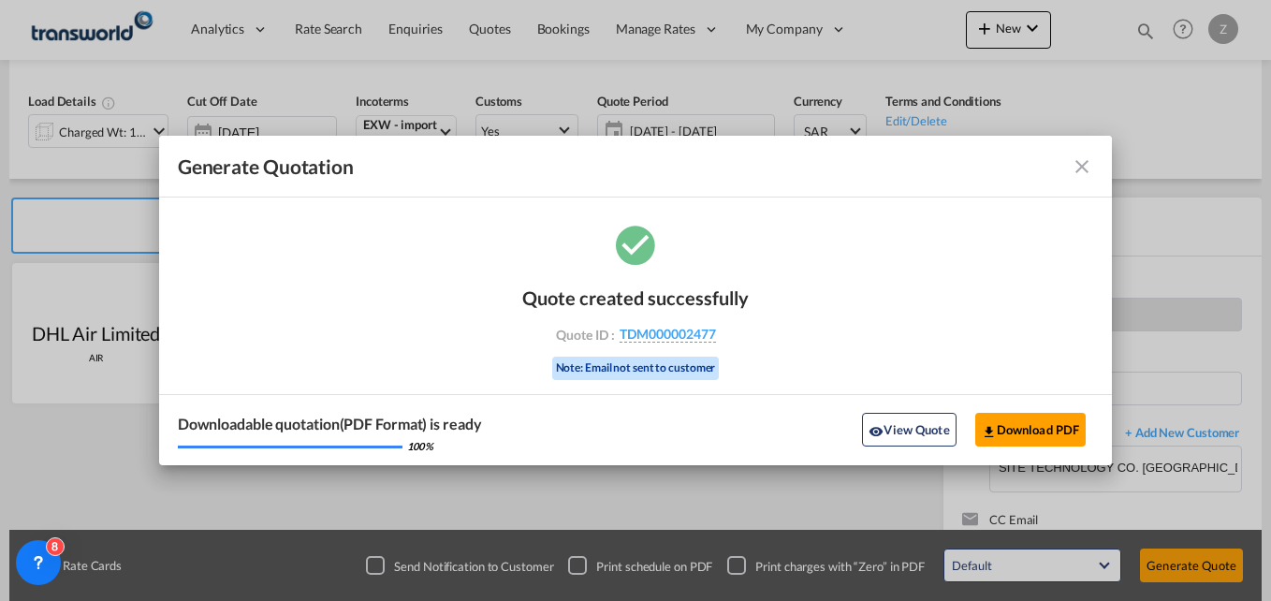
click at [1077, 167] on md-icon "icon-close fg-AAA8AD cursor m-0" at bounding box center [1082, 166] width 22 height 22
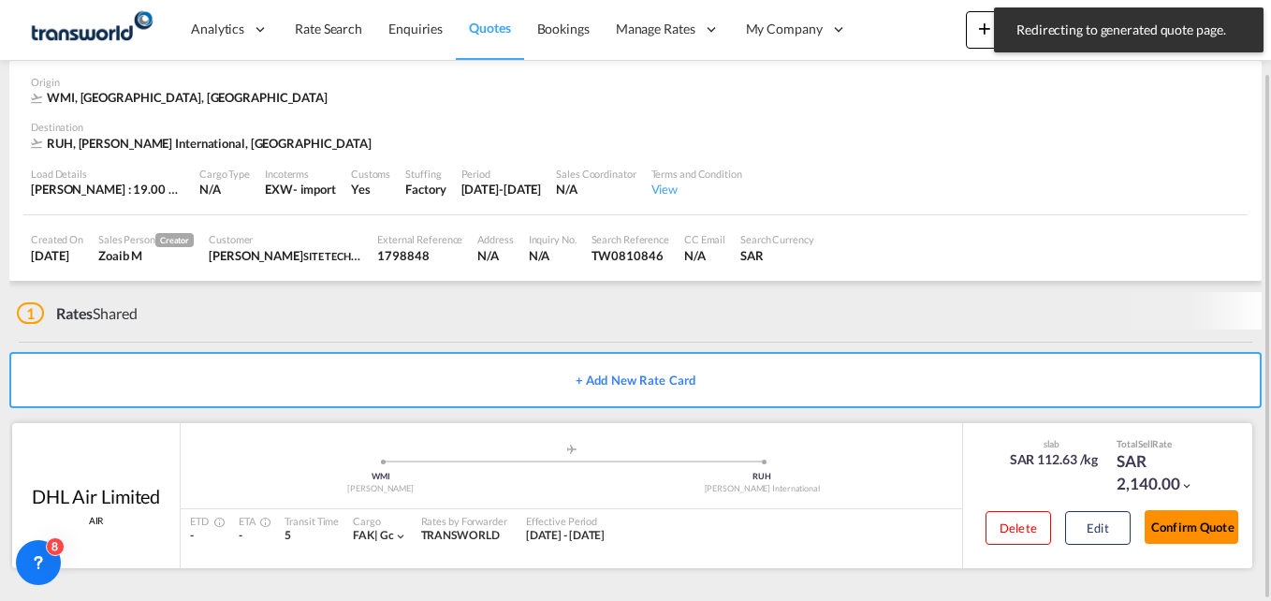
scroll to position [81, 0]
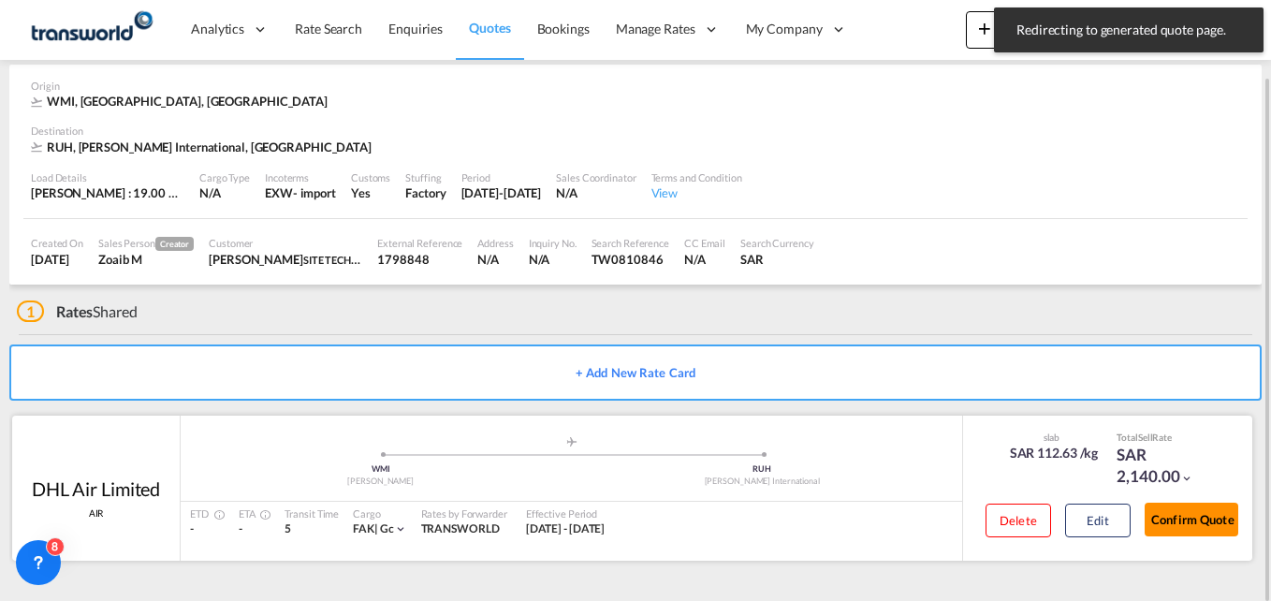
click at [1173, 521] on button "Confirm Quote" at bounding box center [1191, 520] width 94 height 34
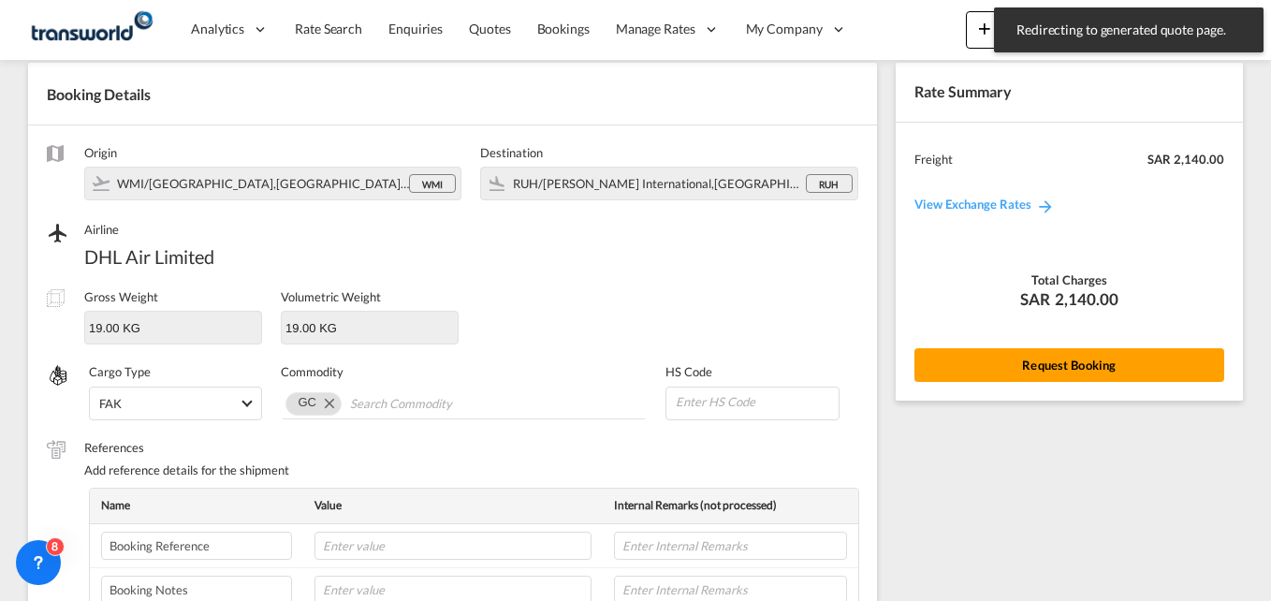
scroll to position [658, 0]
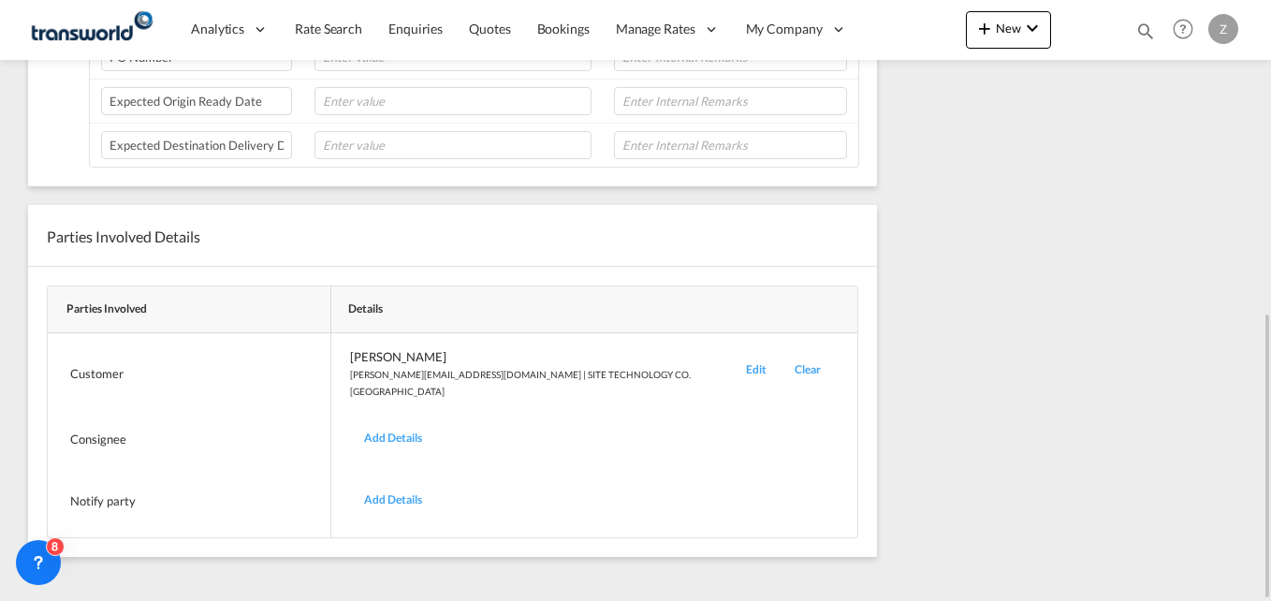
click at [732, 363] on div "Edit" at bounding box center [756, 373] width 49 height 51
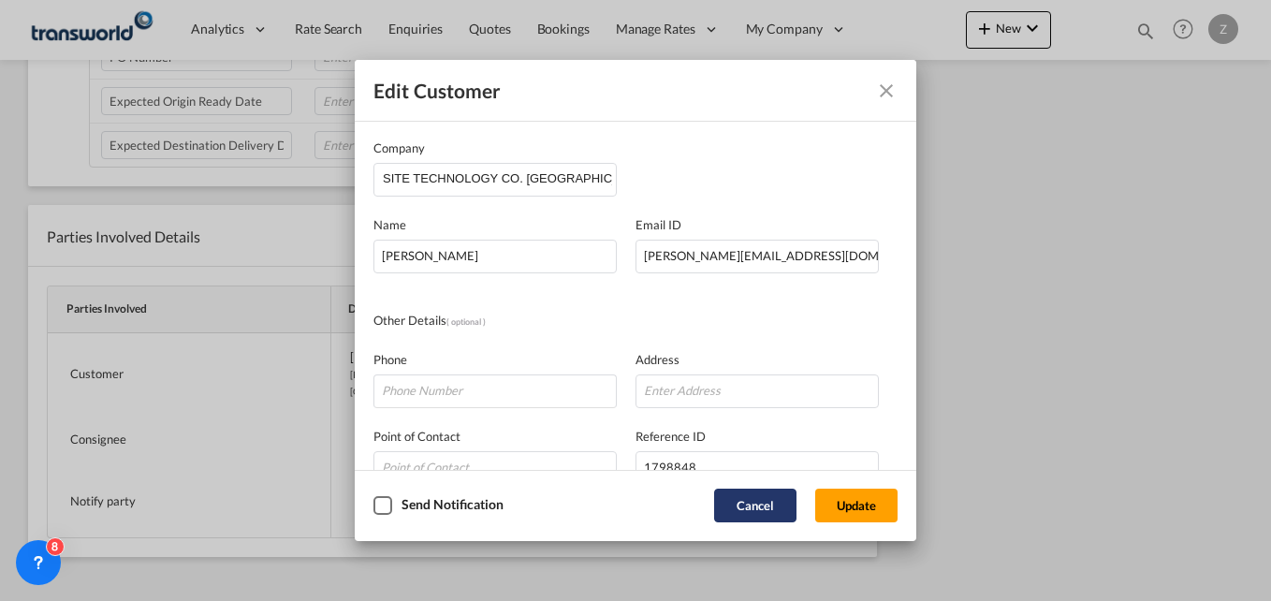
click at [769, 499] on button "Cancel" at bounding box center [755, 505] width 82 height 34
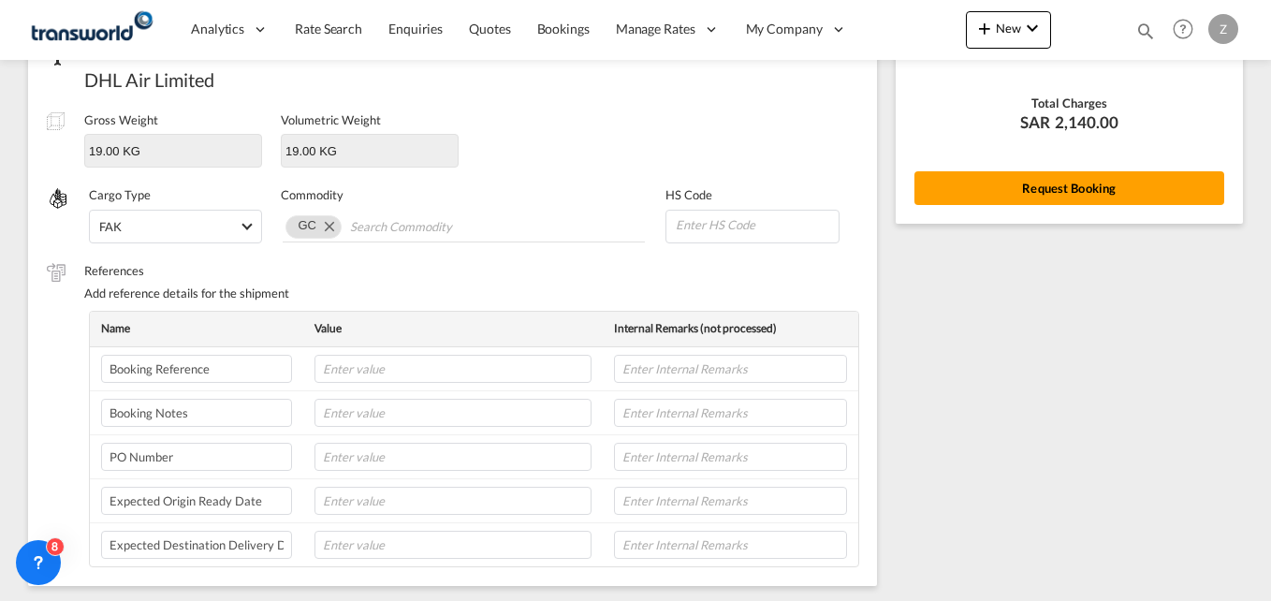
scroll to position [0, 0]
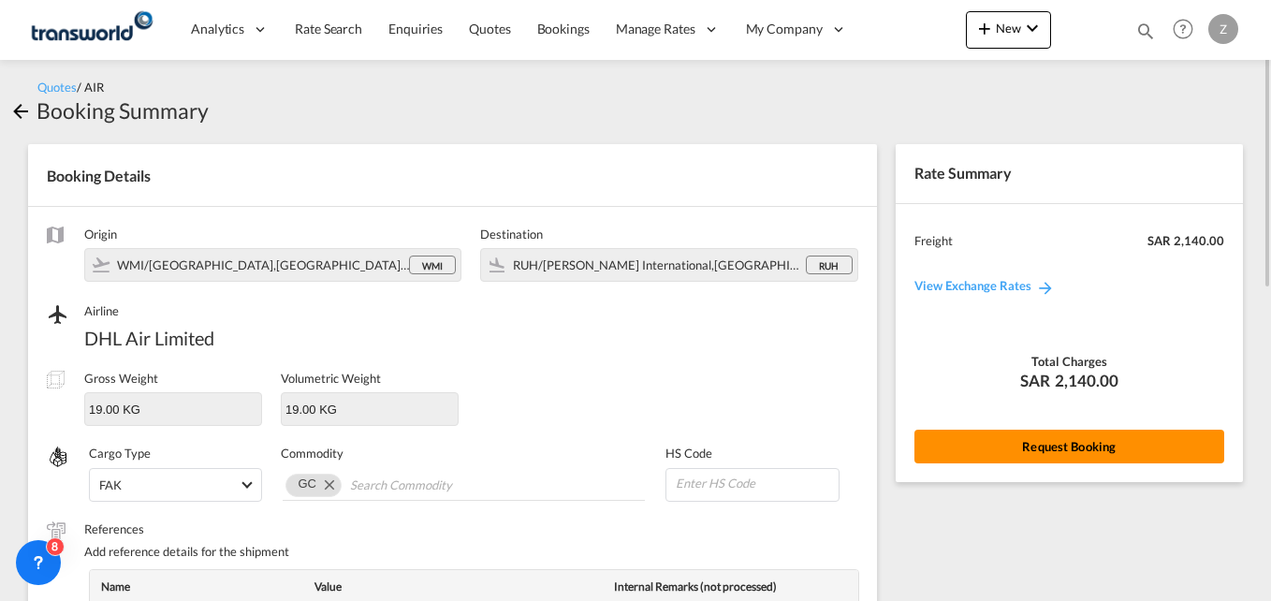
click at [974, 437] on button "Request Booking" at bounding box center [1069, 447] width 310 height 34
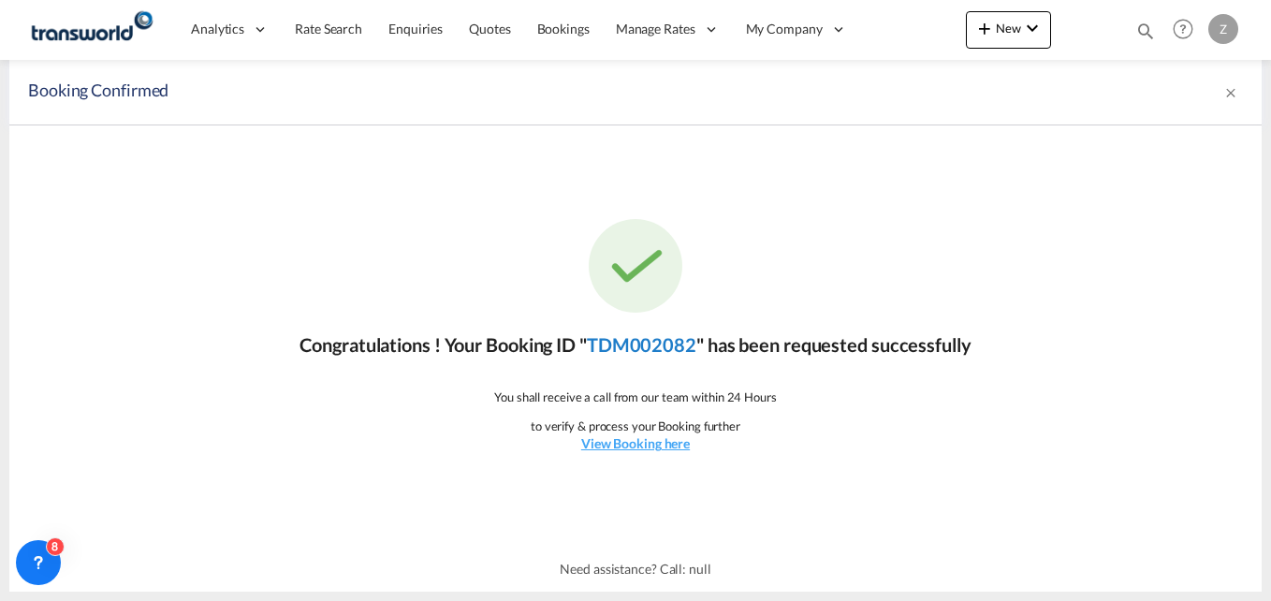
click at [606, 340] on link "TDM002082" at bounding box center [641, 344] width 109 height 22
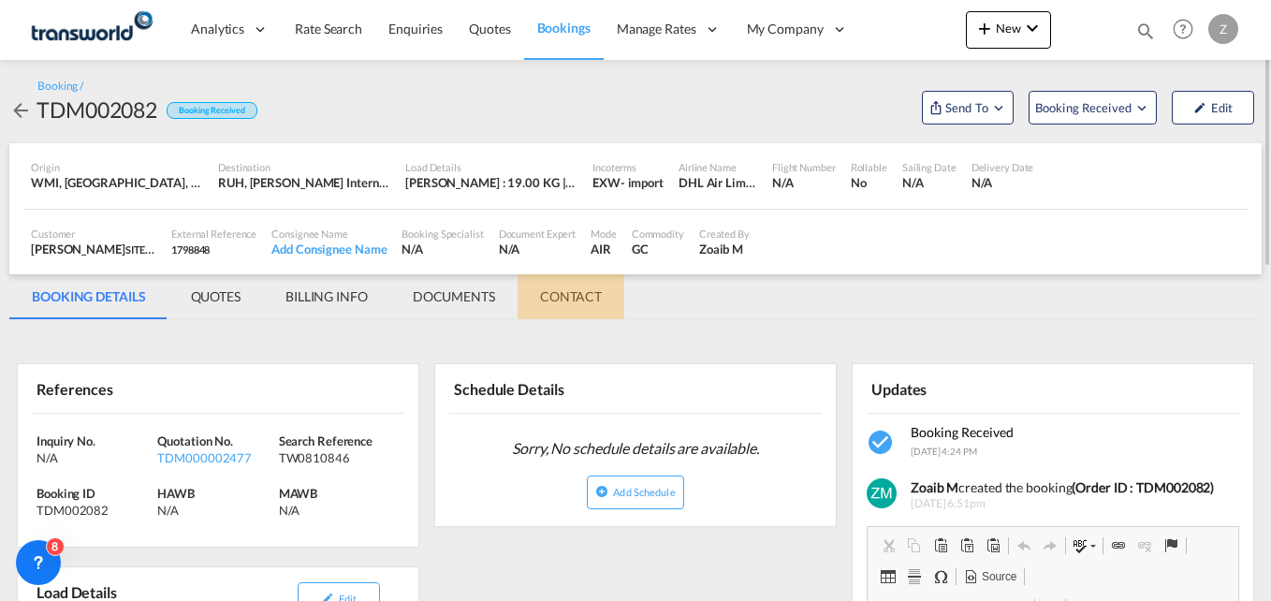
click at [565, 293] on md-tab-item "CONTACT" at bounding box center [570, 296] width 107 height 45
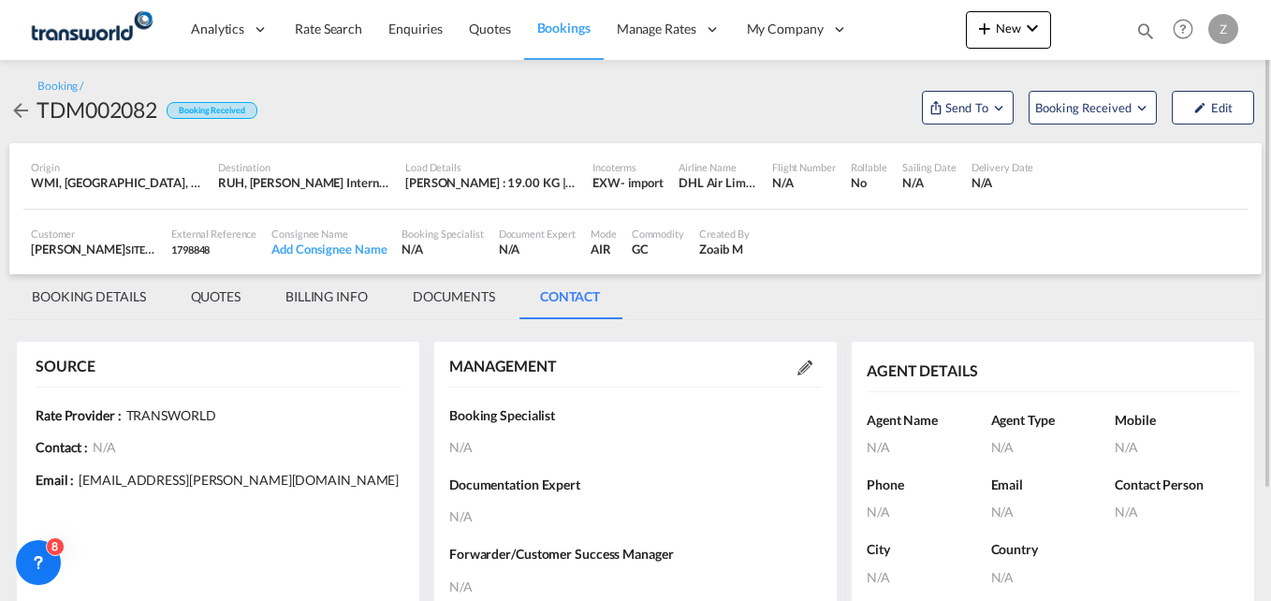
click at [804, 368] on md-icon at bounding box center [804, 367] width 15 height 15
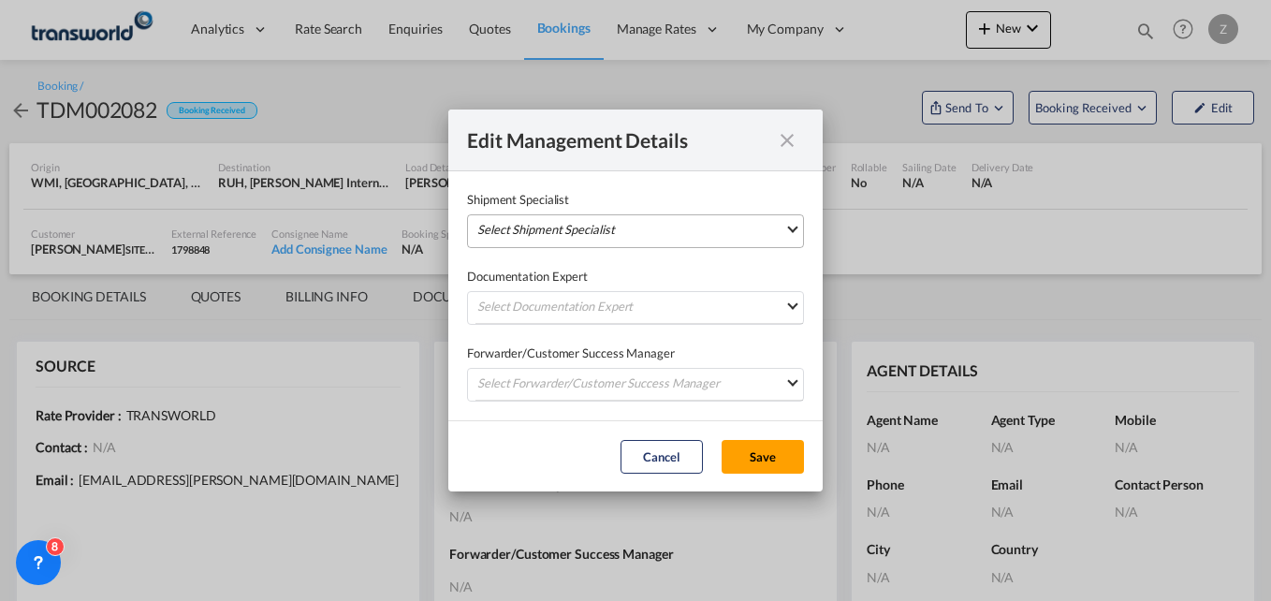
click at [591, 226] on md-select "Select Shipment Specialist [PERSON_NAME] W [PERSON_NAME][EMAIL_ADDRESS][PERSON_…" at bounding box center [635, 231] width 337 height 34
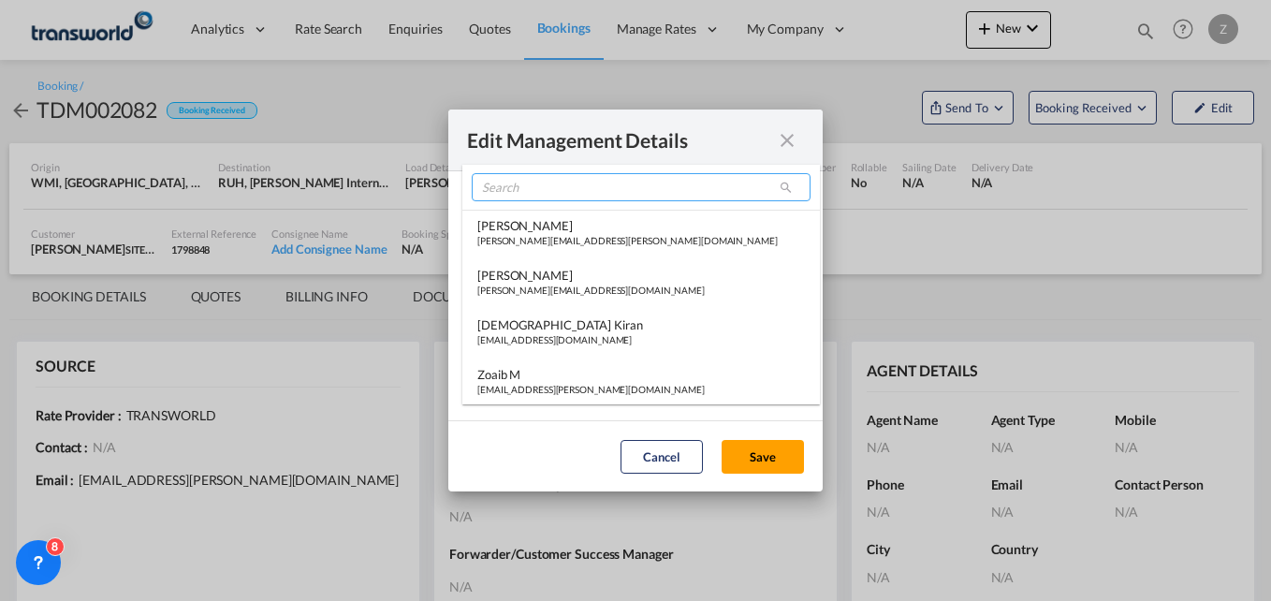
click at [546, 194] on input "search" at bounding box center [641, 187] width 339 height 28
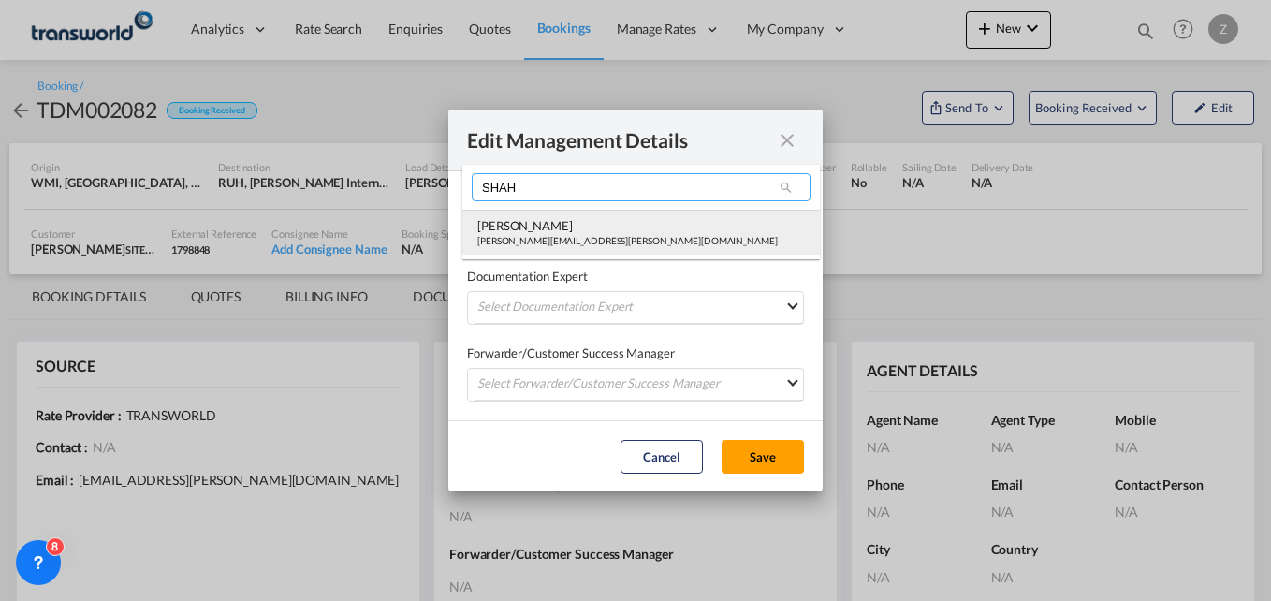
type input "SHAH"
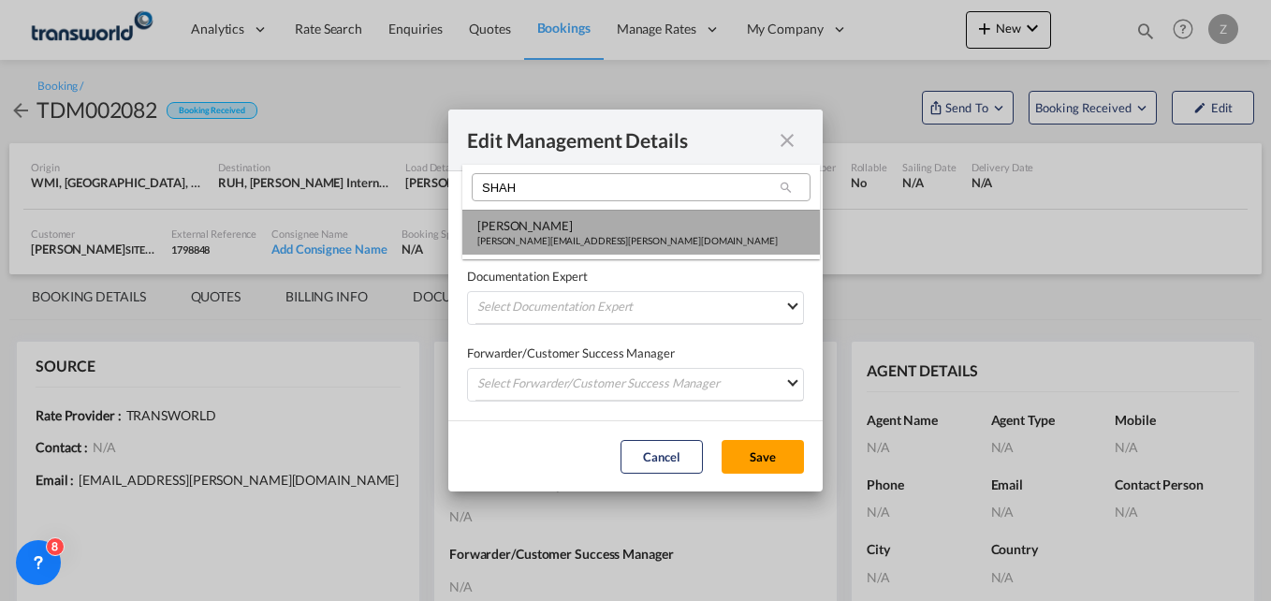
click at [565, 238] on div "[PERSON_NAME][EMAIL_ADDRESS][PERSON_NAME][DOMAIN_NAME]" at bounding box center [627, 240] width 300 height 13
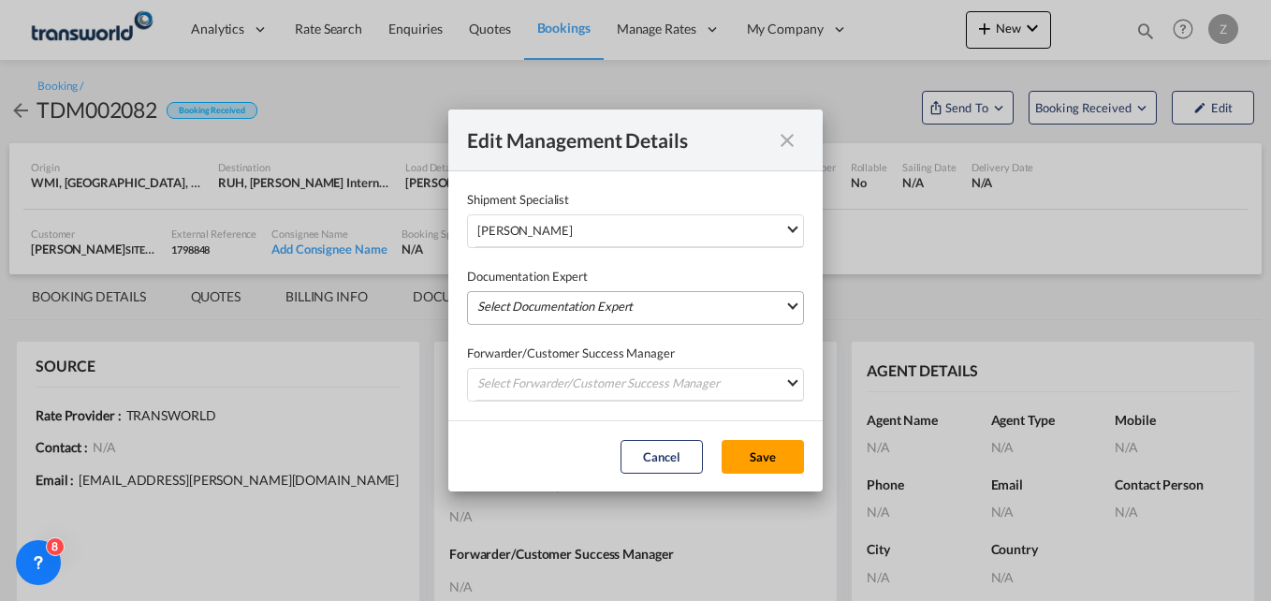
click at [556, 307] on md-select "Select Documentation Expert [PERSON_NAME] W [PERSON_NAME][EMAIL_ADDRESS][PERSON…" at bounding box center [635, 308] width 337 height 34
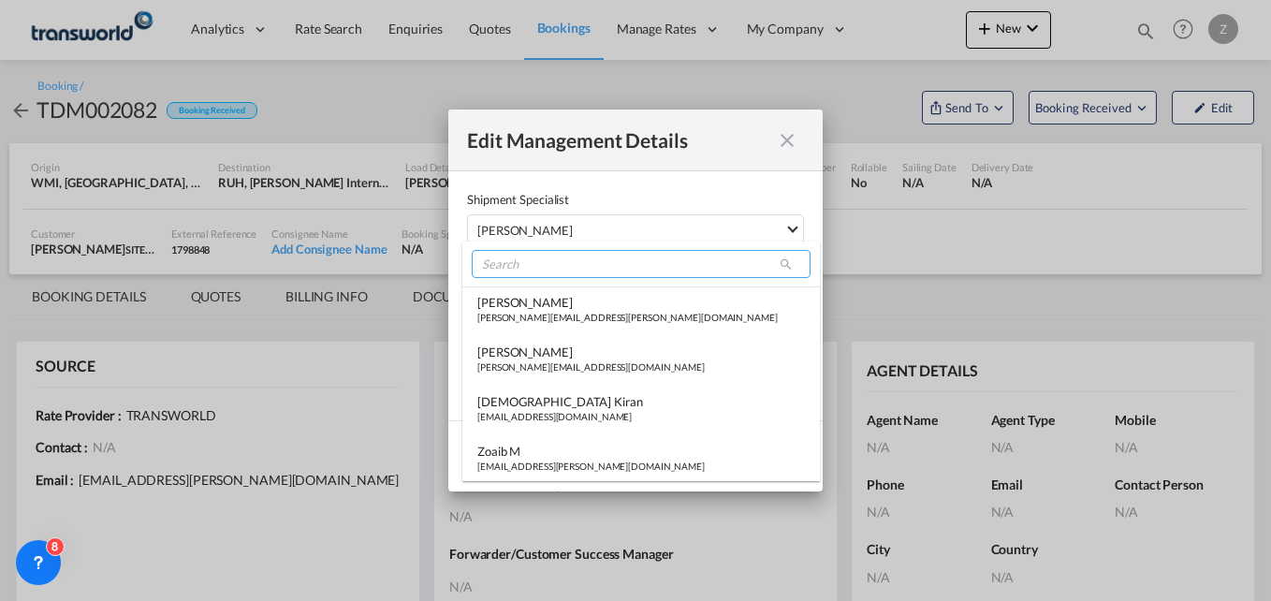
click at [530, 266] on input "search" at bounding box center [641, 264] width 339 height 28
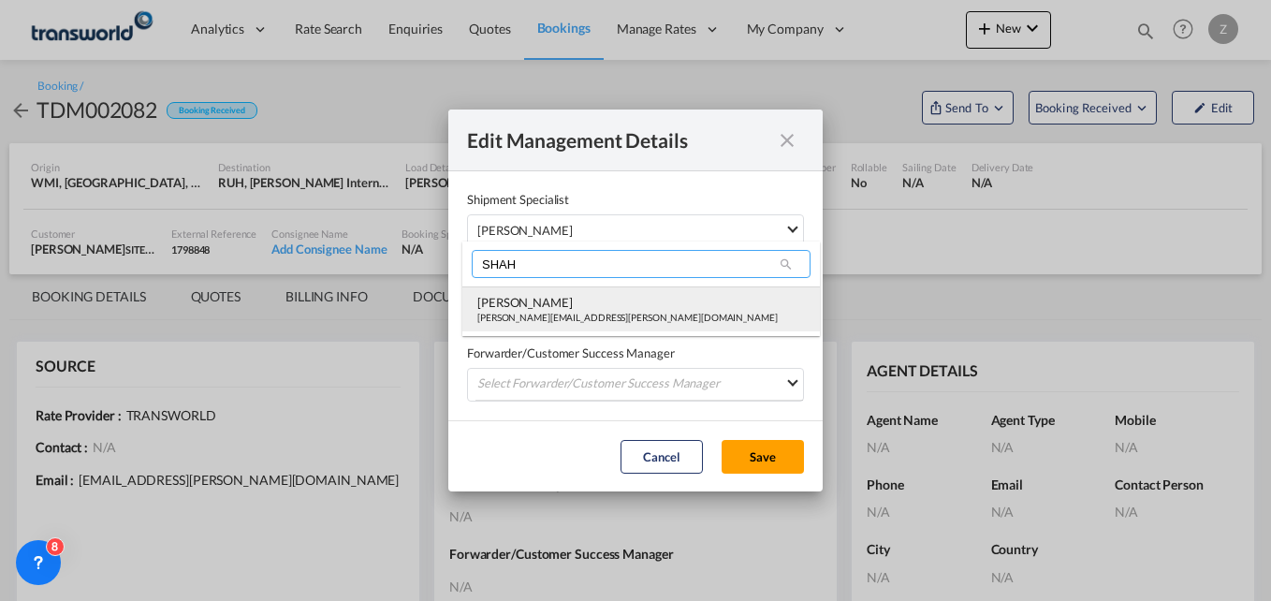
type input "SHAH"
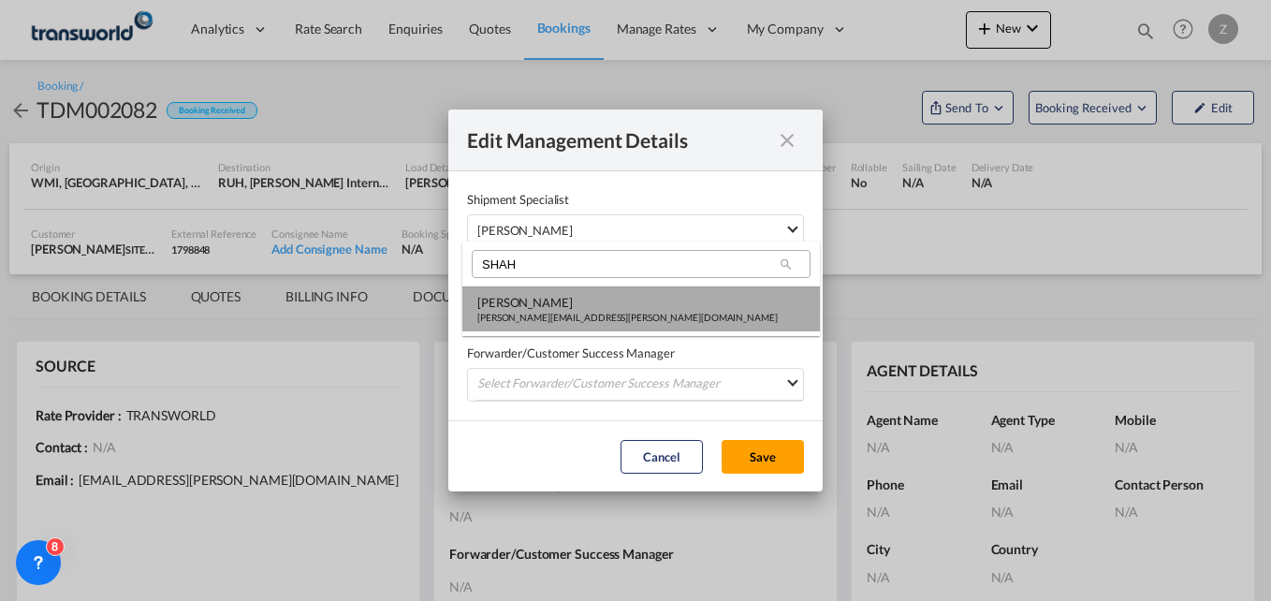
click at [532, 312] on div "[PERSON_NAME][EMAIL_ADDRESS][PERSON_NAME][DOMAIN_NAME]" at bounding box center [627, 317] width 300 height 13
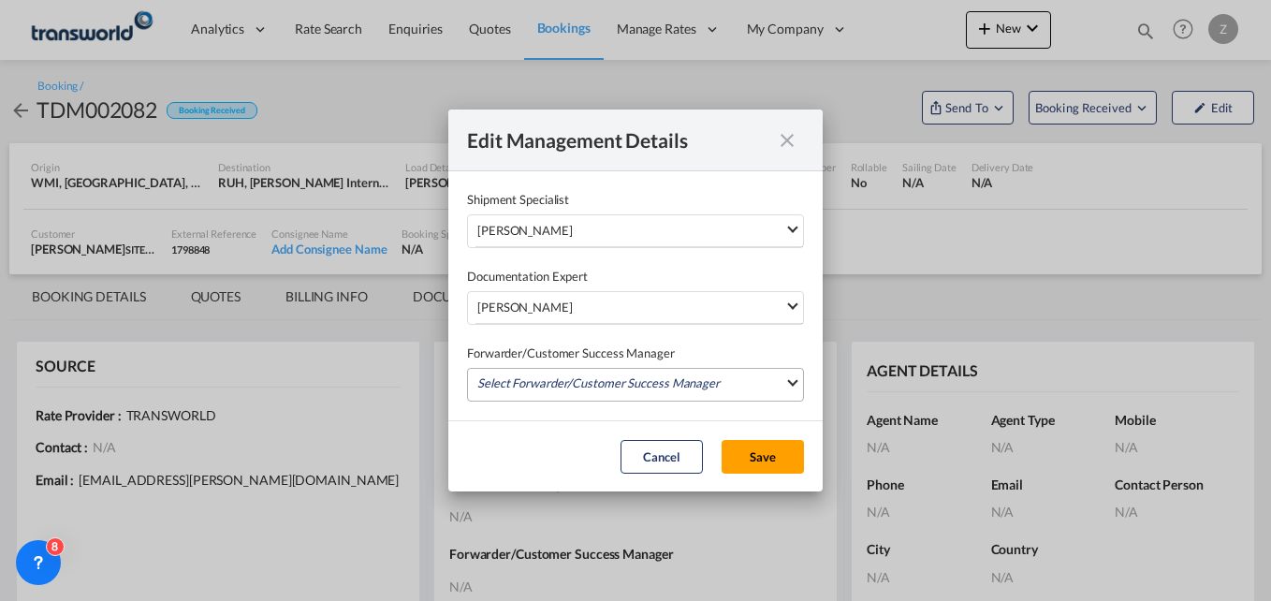
click at [545, 385] on md-select "Select Forwarder/Customer Success Manager [PERSON_NAME] [PERSON_NAME][EMAIL_ADD…" at bounding box center [635, 385] width 337 height 34
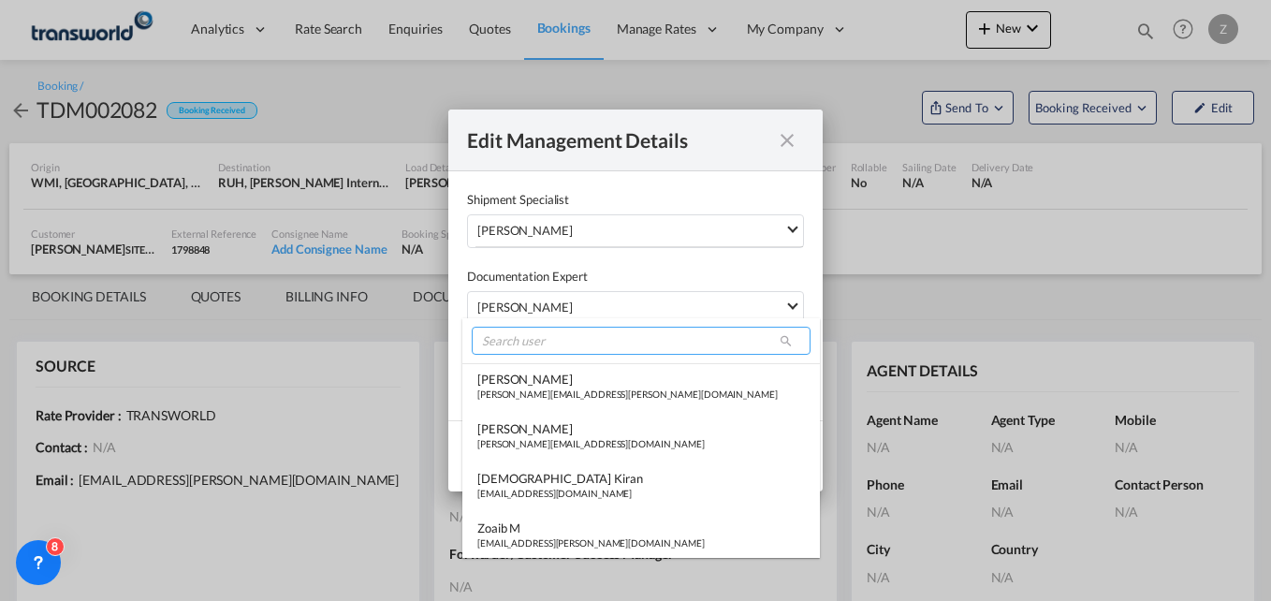
click at [548, 334] on input "search" at bounding box center [641, 341] width 339 height 28
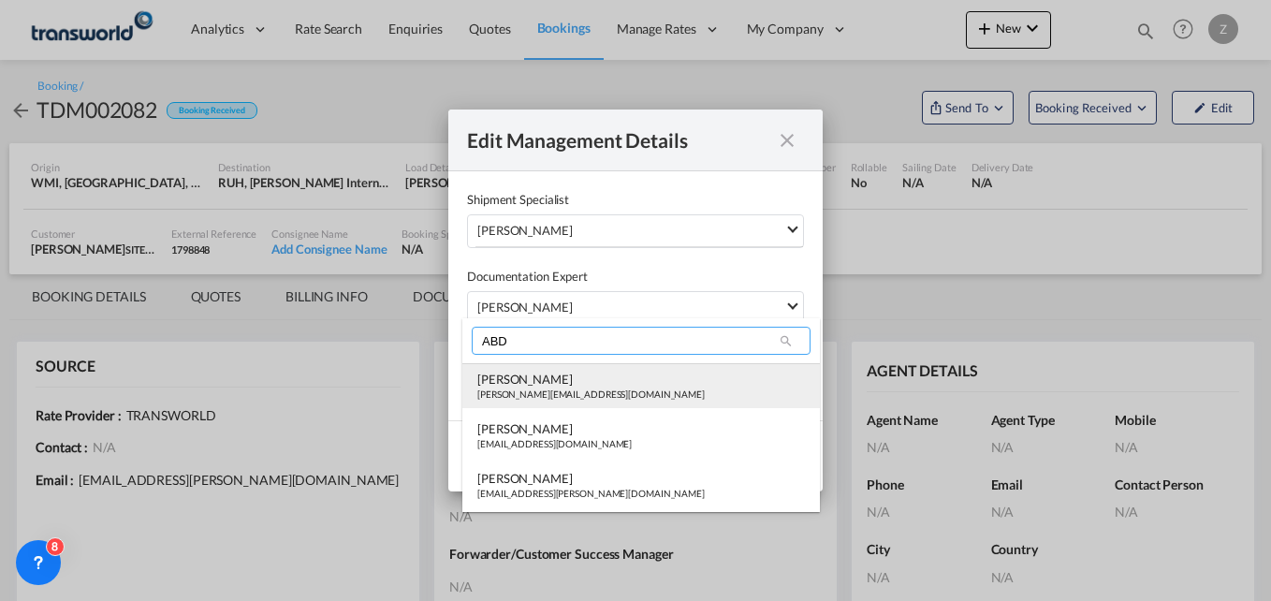
type input "ABD"
click at [552, 382] on div "[PERSON_NAME]" at bounding box center [590, 379] width 227 height 17
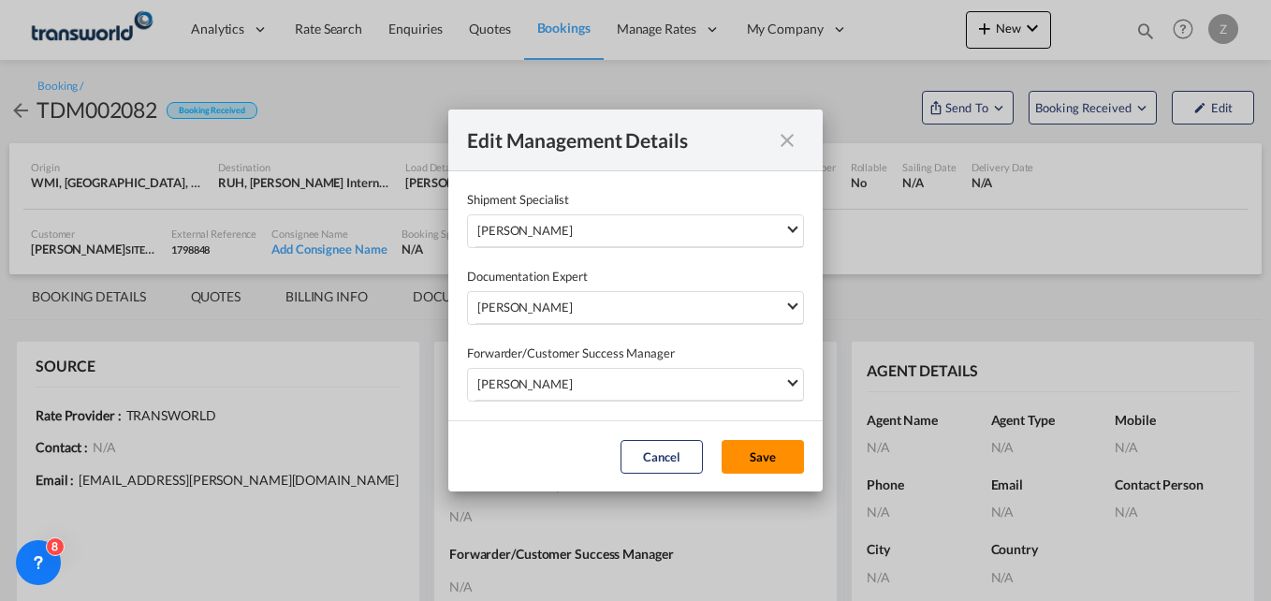
click at [760, 462] on button "Save" at bounding box center [762, 457] width 82 height 34
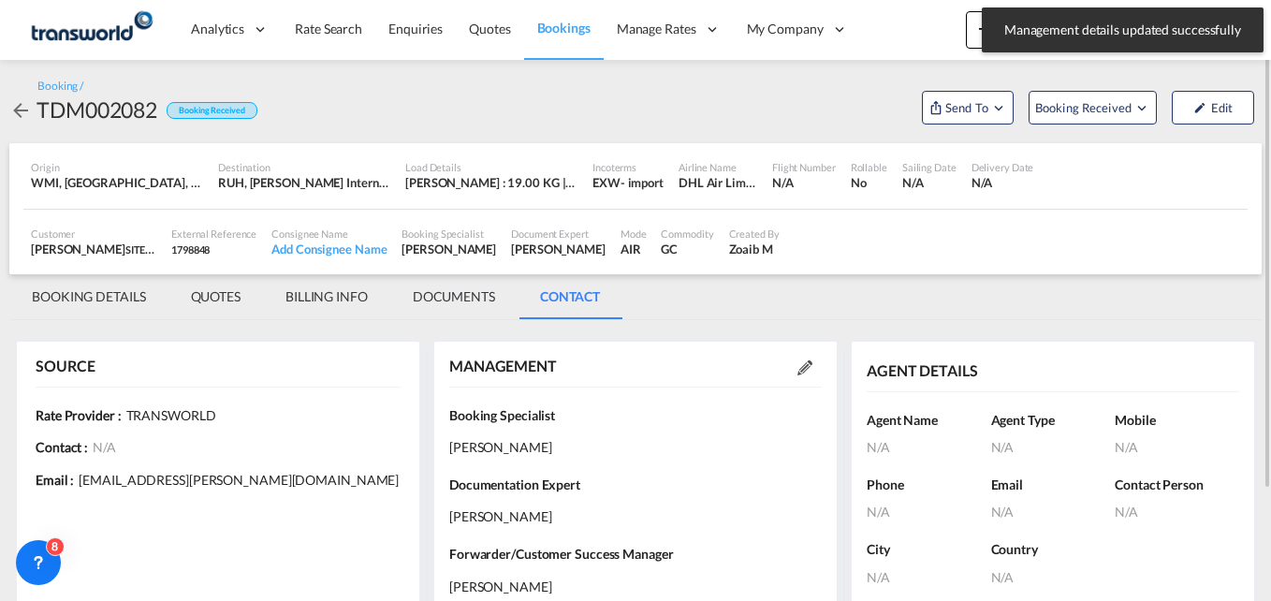
click at [115, 286] on md-tab-item "BOOKING DETAILS" at bounding box center [88, 296] width 159 height 45
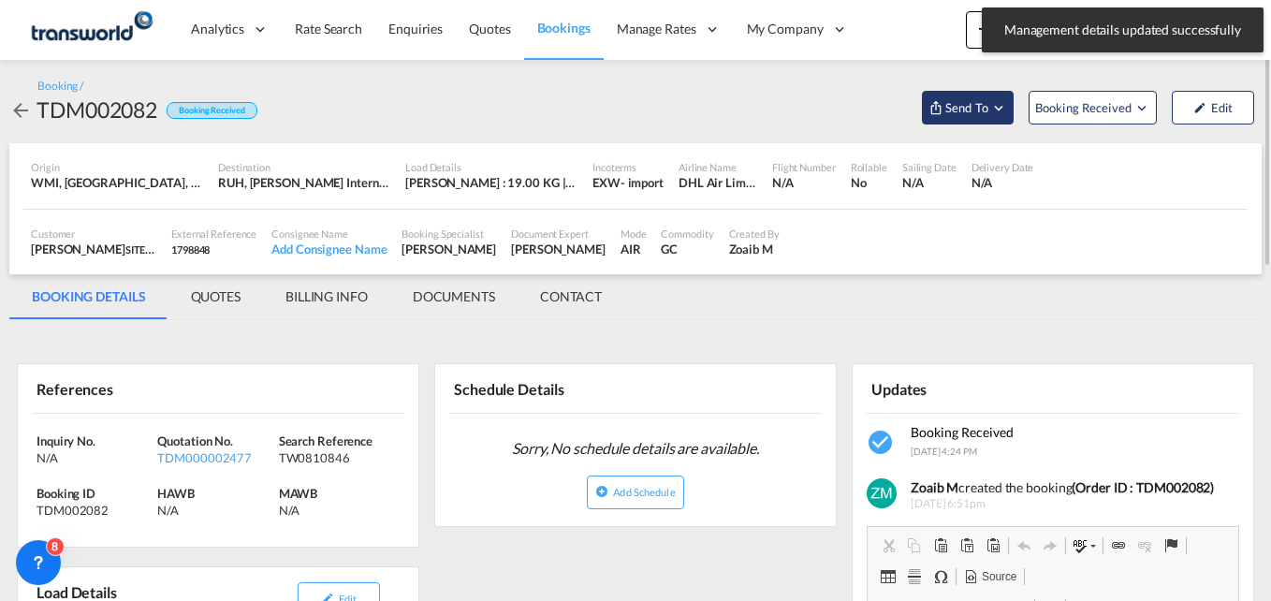
click at [969, 103] on span "Send To" at bounding box center [966, 107] width 47 height 19
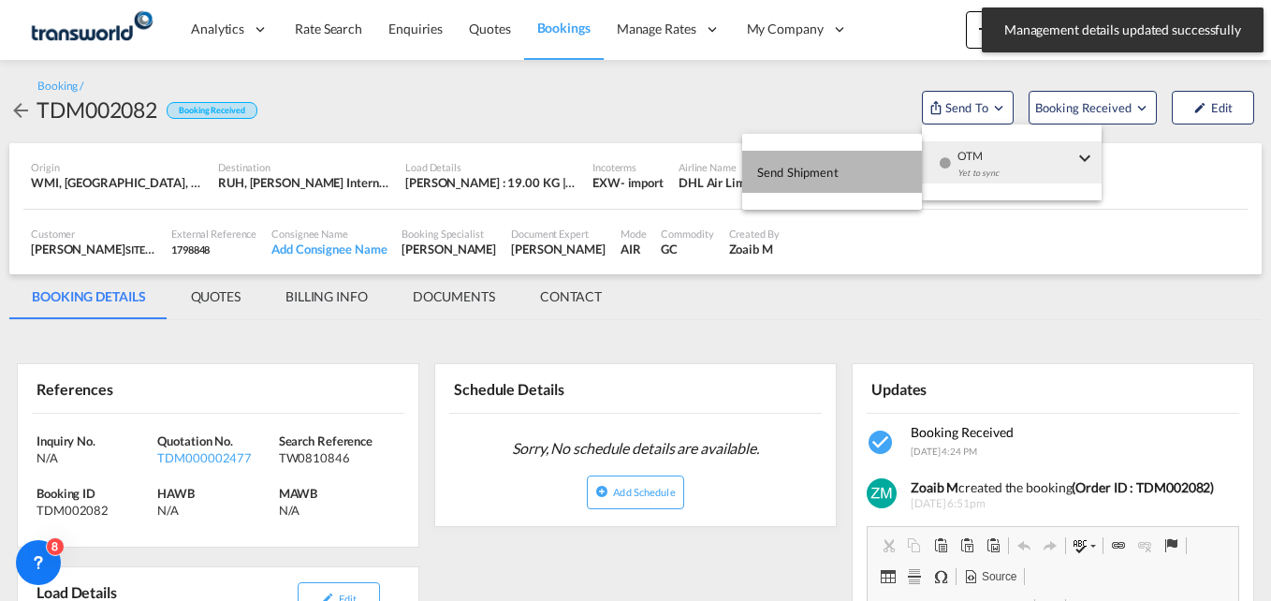
click at [857, 168] on button "Send Shipment" at bounding box center [832, 172] width 180 height 42
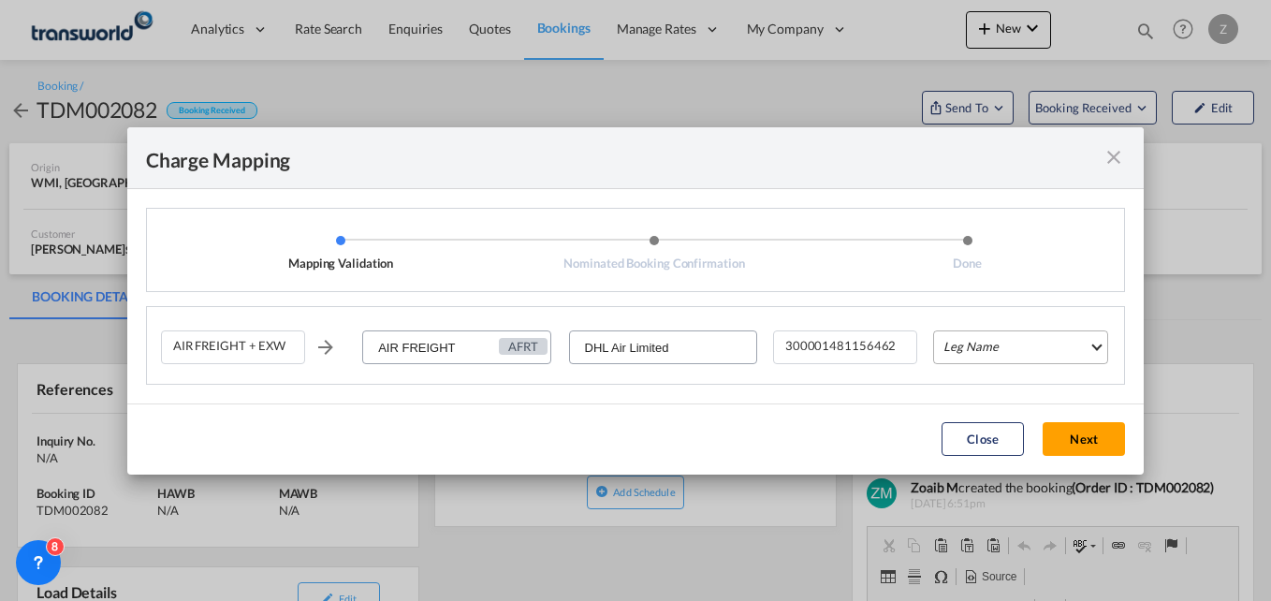
click at [989, 345] on md-select "Leg Name HANDLING ORIGIN HANDLING DESTINATION OTHERS TL PICK UP CUSTOMS ORIGIN …" at bounding box center [1020, 347] width 175 height 34
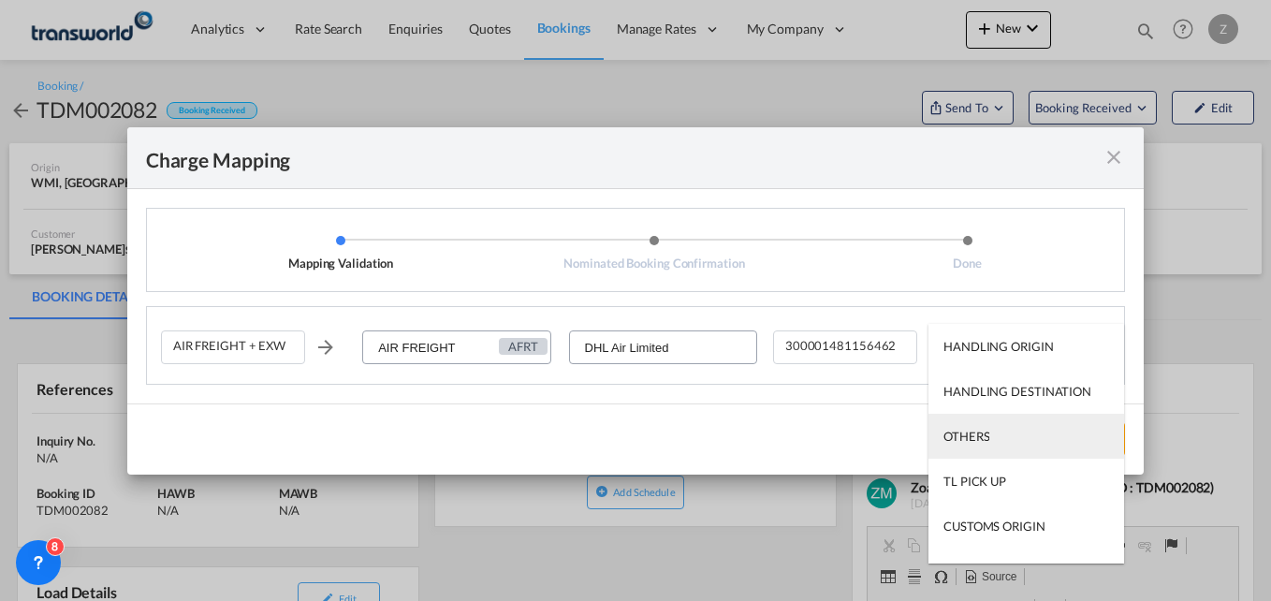
click at [982, 440] on div "OTHERS" at bounding box center [966, 436] width 46 height 17
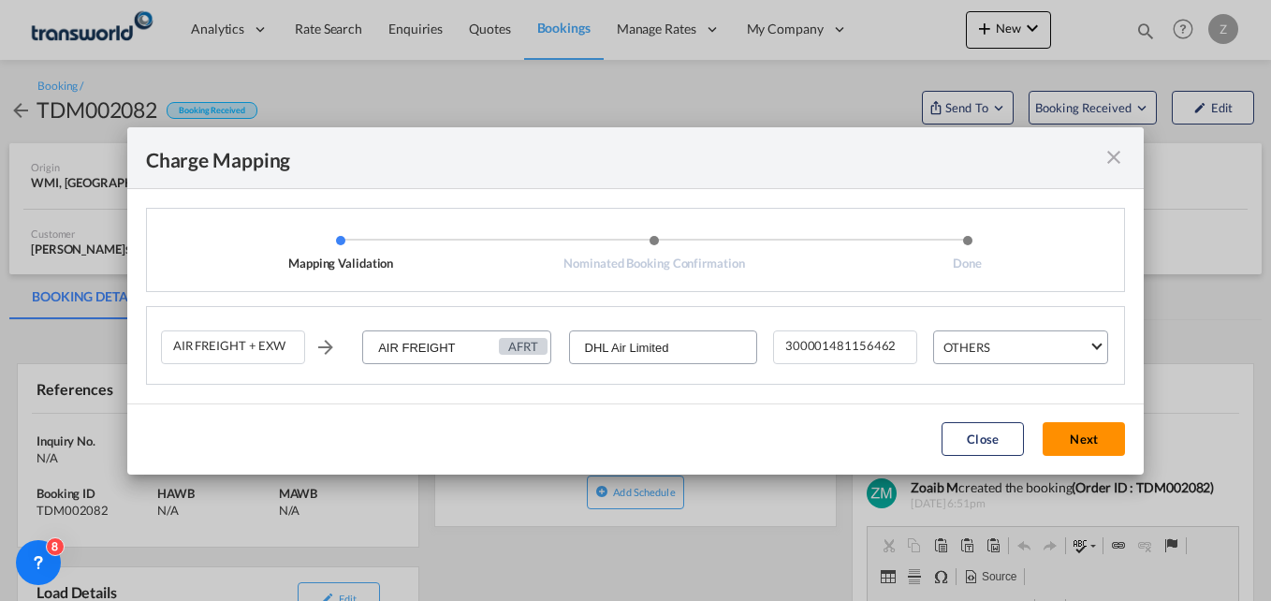
click at [1094, 452] on button "Next" at bounding box center [1083, 439] width 82 height 34
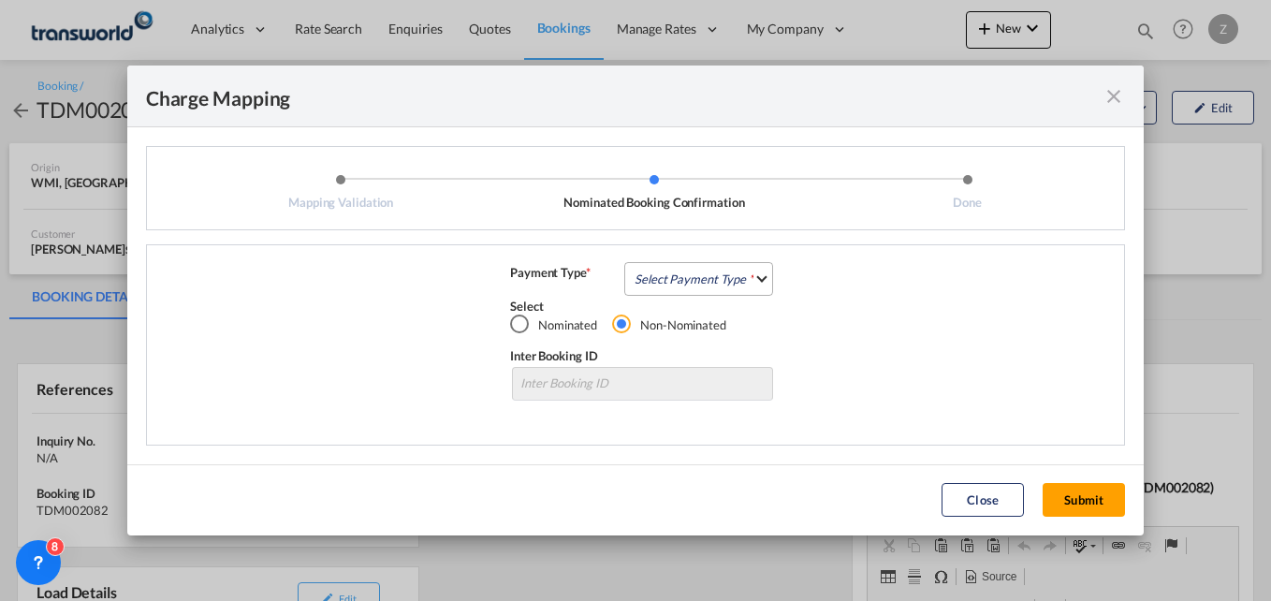
click at [729, 262] on md-select "Select Payment Type COLLECT PREPAID" at bounding box center [698, 279] width 149 height 34
click at [705, 273] on md-option "COLLECT" at bounding box center [704, 278] width 166 height 45
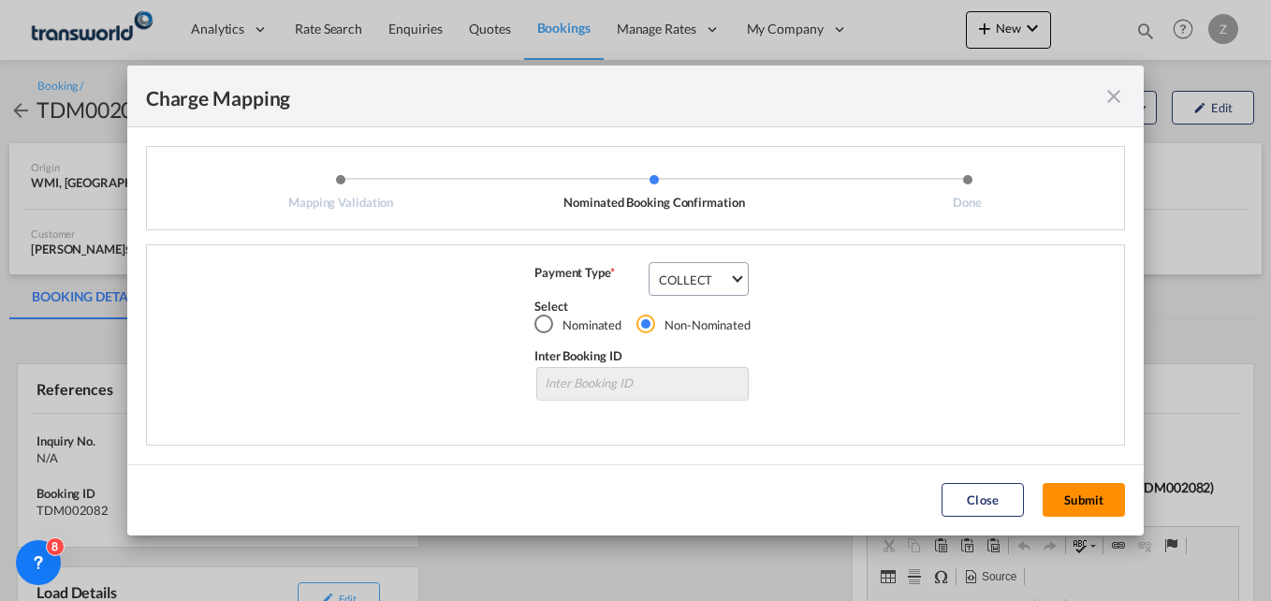
click at [1078, 494] on button "Submit" at bounding box center [1083, 500] width 82 height 34
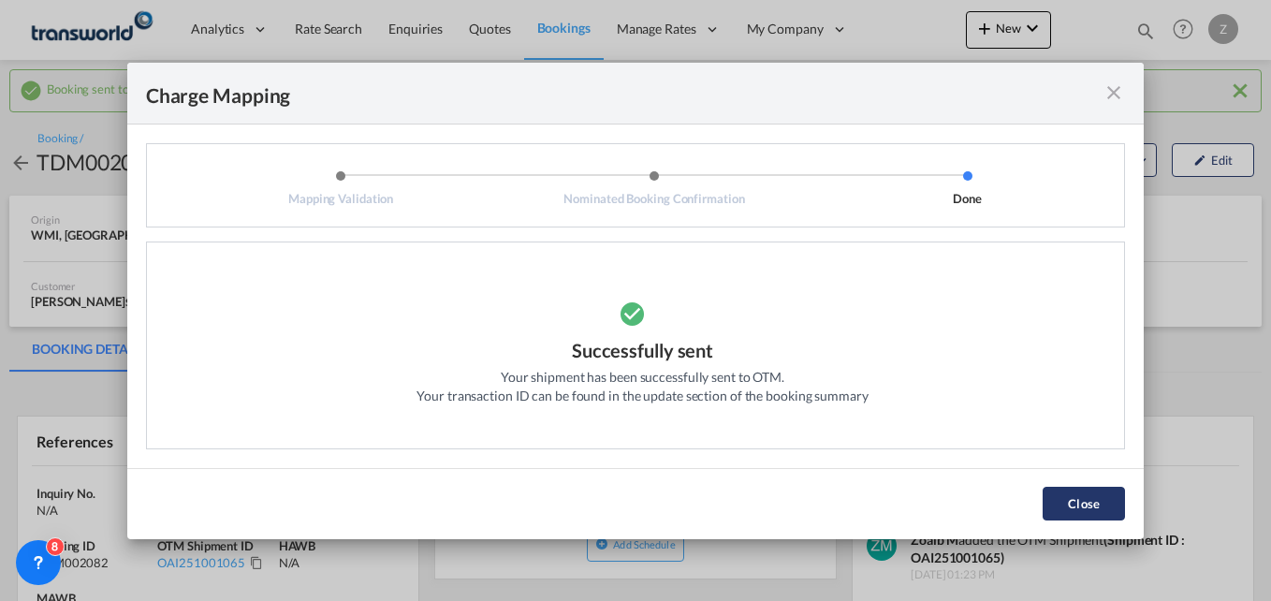
click at [1079, 513] on button "Close" at bounding box center [1083, 504] width 82 height 34
